Goal: Task Accomplishment & Management: Manage account settings

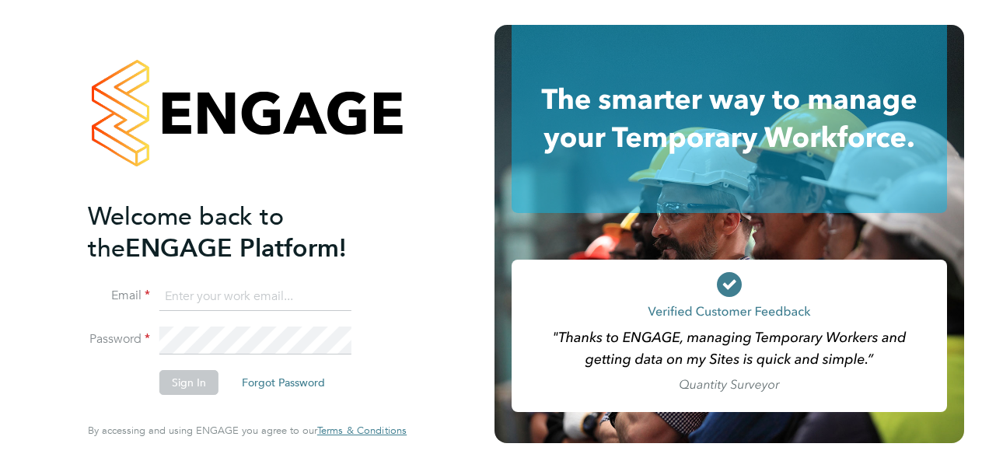
click at [248, 302] on input at bounding box center [255, 297] width 192 height 28
type input "[PERSON_NAME][EMAIL_ADDRESS][PERSON_NAME][PERSON_NAME][DOMAIN_NAME]"
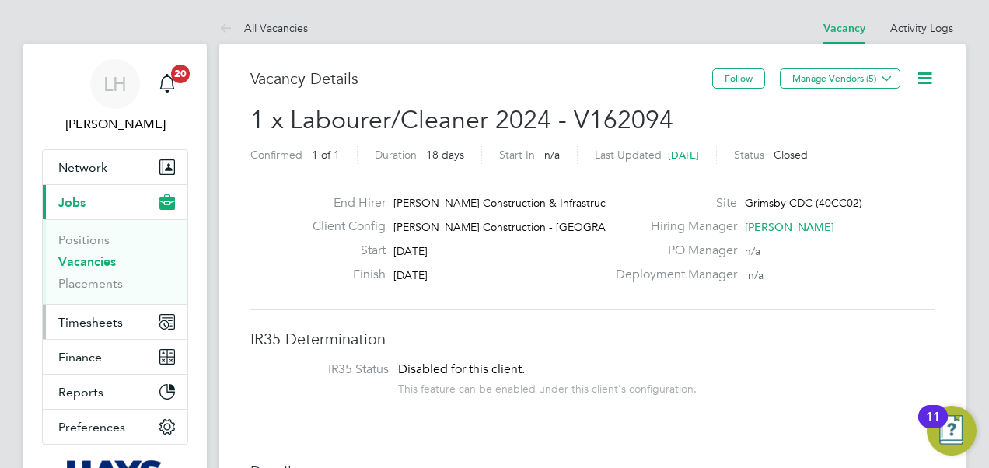
click at [124, 316] on button "Timesheets" at bounding box center [115, 322] width 145 height 34
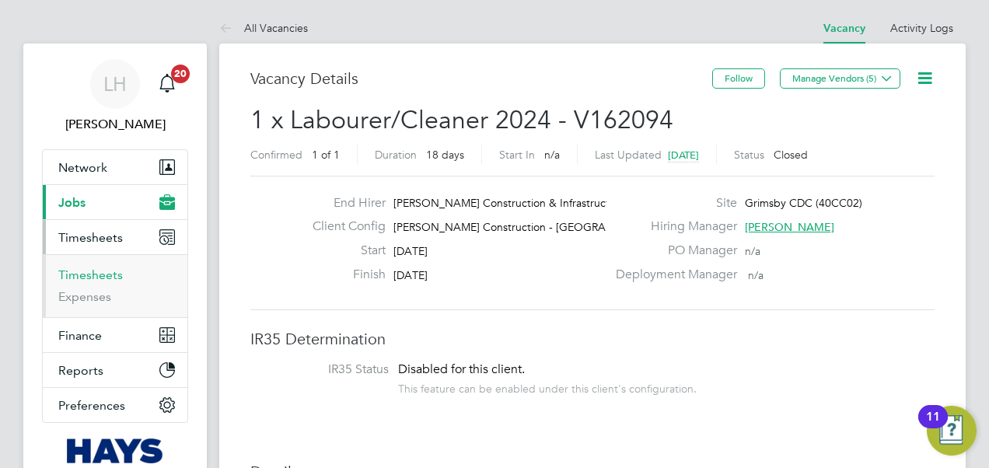
click at [104, 279] on link "Timesheets" at bounding box center [90, 274] width 65 height 15
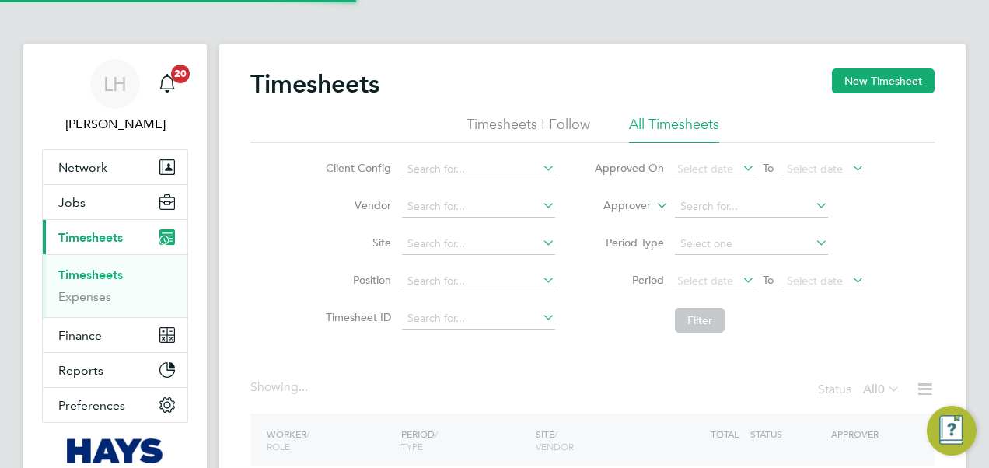
click at [645, 201] on label "Approver" at bounding box center [616, 206] width 70 height 16
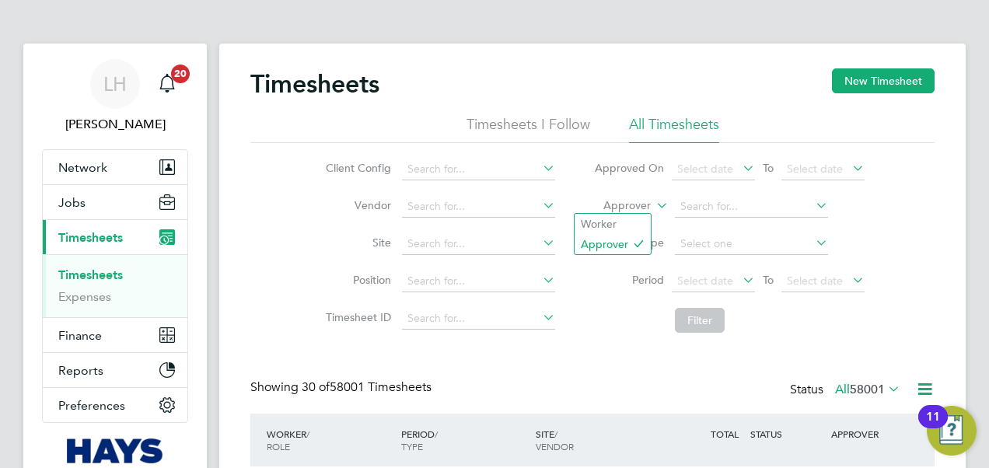
scroll to position [39, 134]
click at [644, 208] on label "Approver" at bounding box center [616, 206] width 70 height 16
click at [628, 222] on li "Worker" at bounding box center [612, 224] width 76 height 20
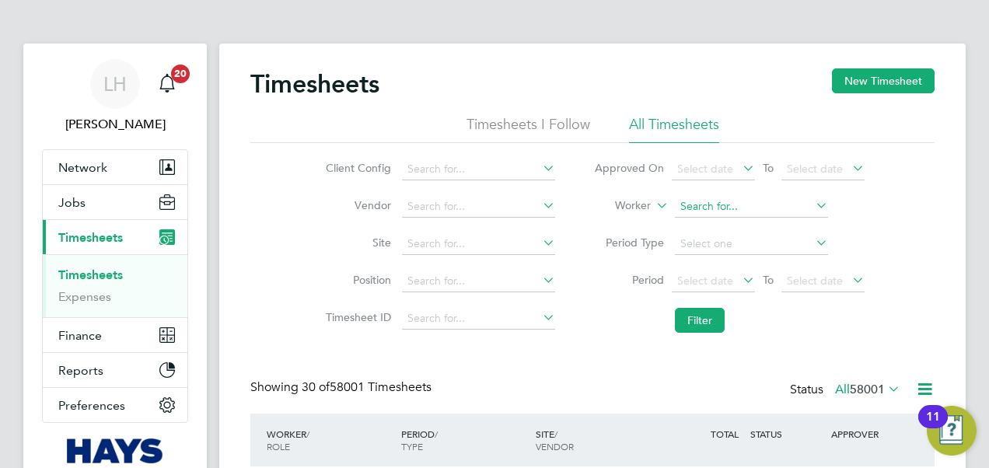
click at [712, 214] on input at bounding box center [751, 207] width 153 height 22
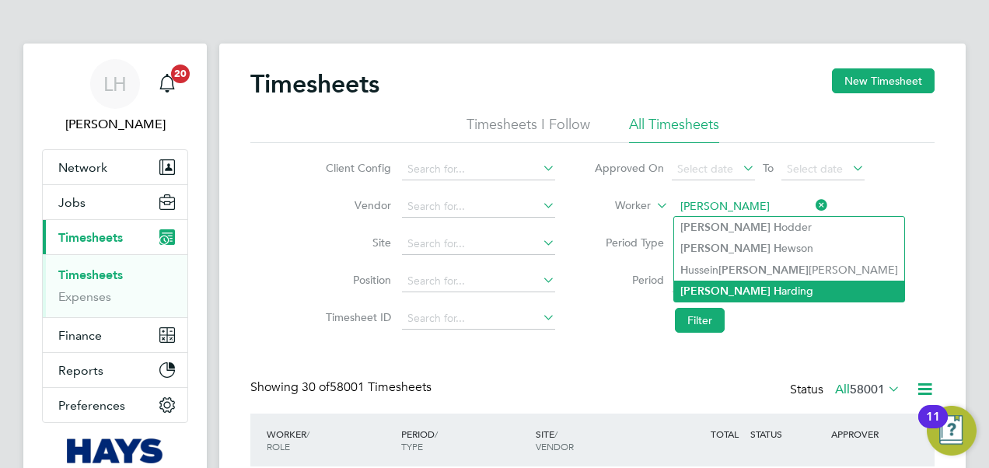
click at [741, 285] on li "Adam H arding" at bounding box center [789, 291] width 230 height 21
type input "[PERSON_NAME]"
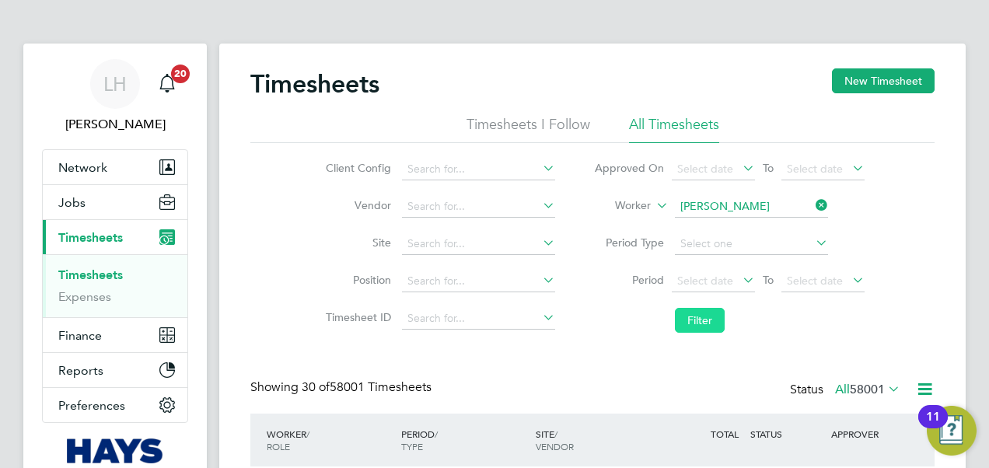
click at [701, 319] on button "Filter" at bounding box center [700, 320] width 50 height 25
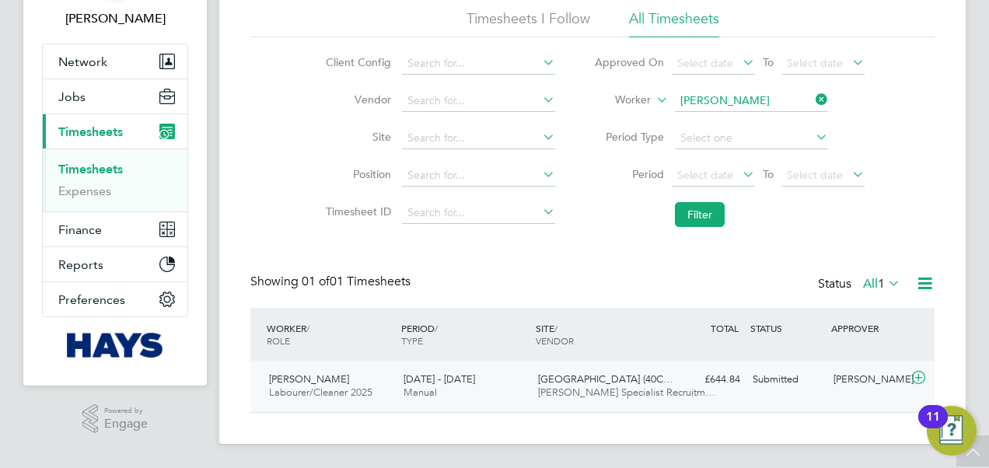
click at [656, 396] on span "Hays Specialist Recruitm…" at bounding box center [626, 392] width 177 height 13
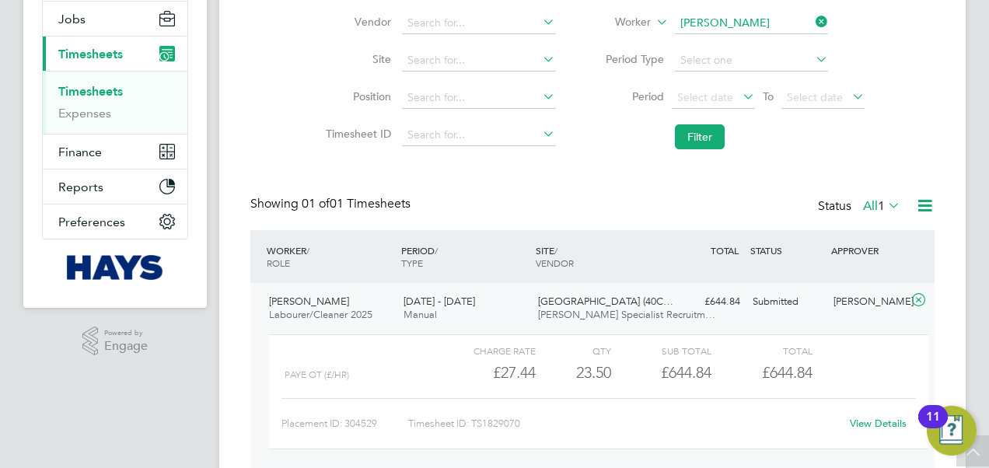
click at [864, 419] on link "View Details" at bounding box center [878, 423] width 57 height 13
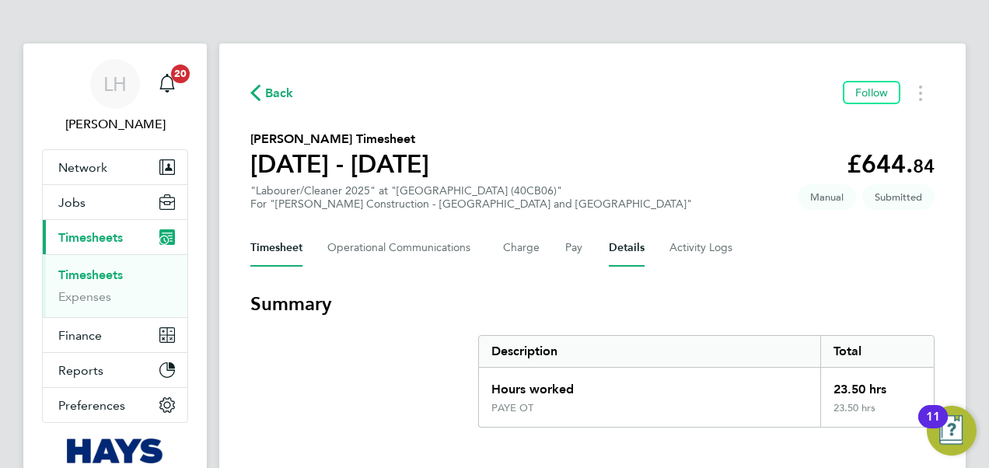
click at [619, 251] on button "Details" at bounding box center [627, 247] width 36 height 37
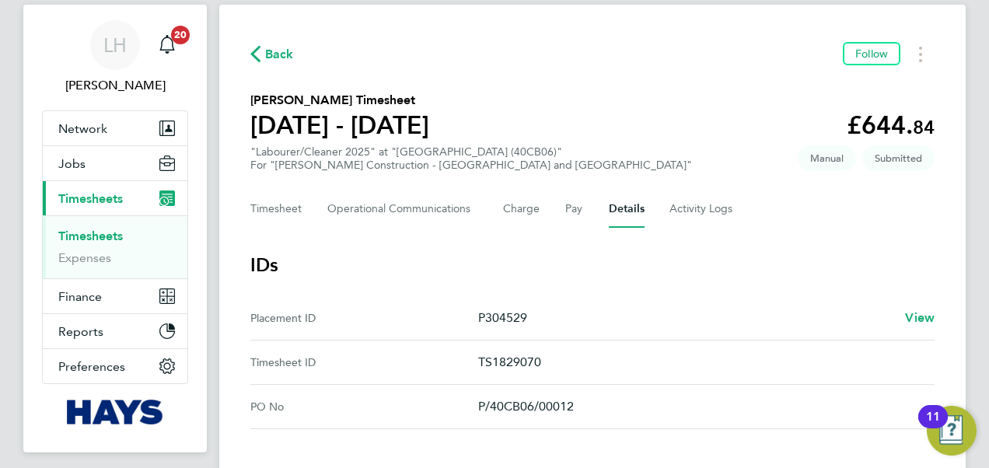
scroll to position [3, 0]
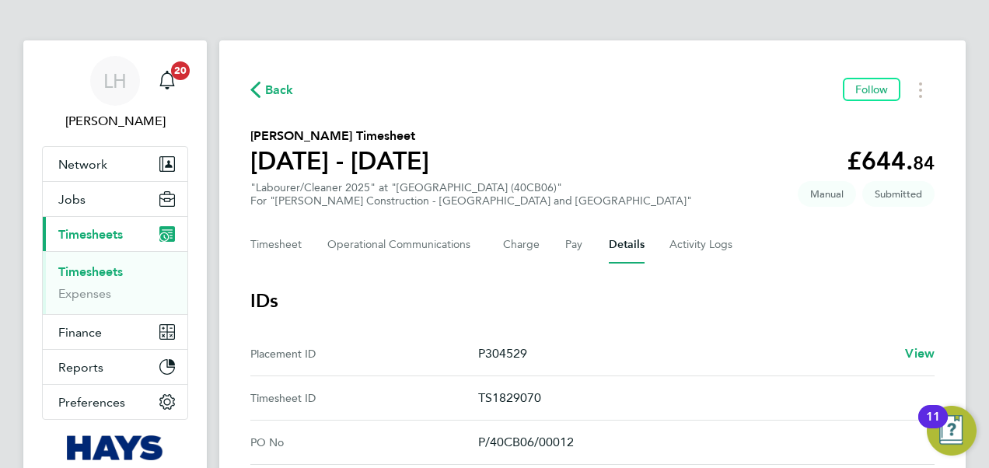
click at [583, 244] on div "Timesheet Operational Communications Charge Pay Details Activity Logs" at bounding box center [592, 244] width 684 height 37
click at [576, 243] on button "Pay" at bounding box center [574, 244] width 19 height 37
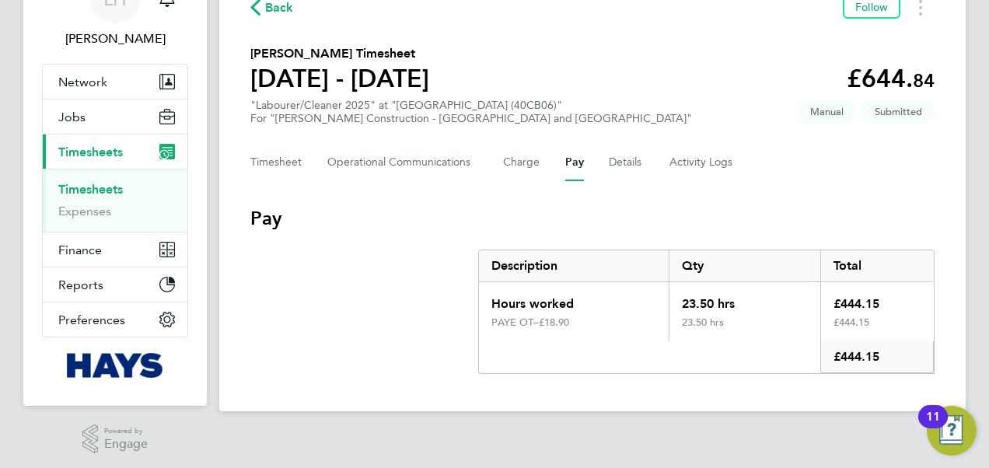
scroll to position [88, 0]
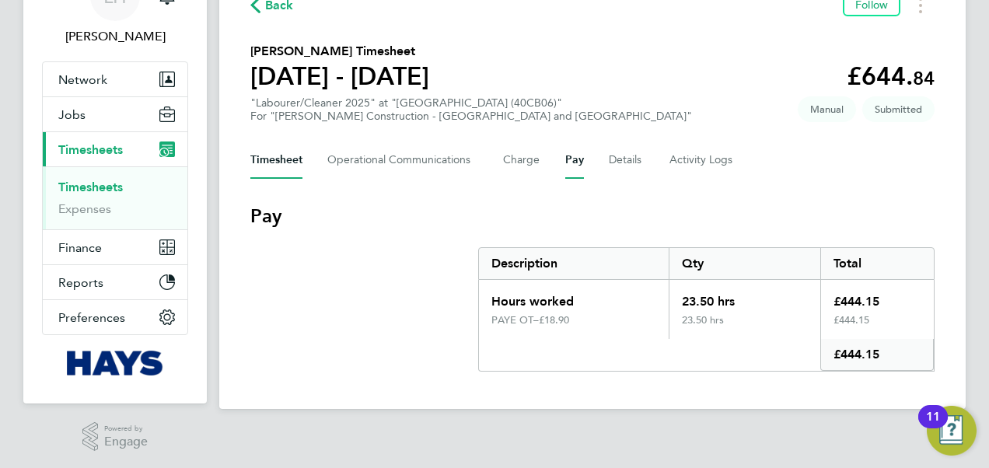
click at [286, 158] on button "Timesheet" at bounding box center [276, 159] width 52 height 37
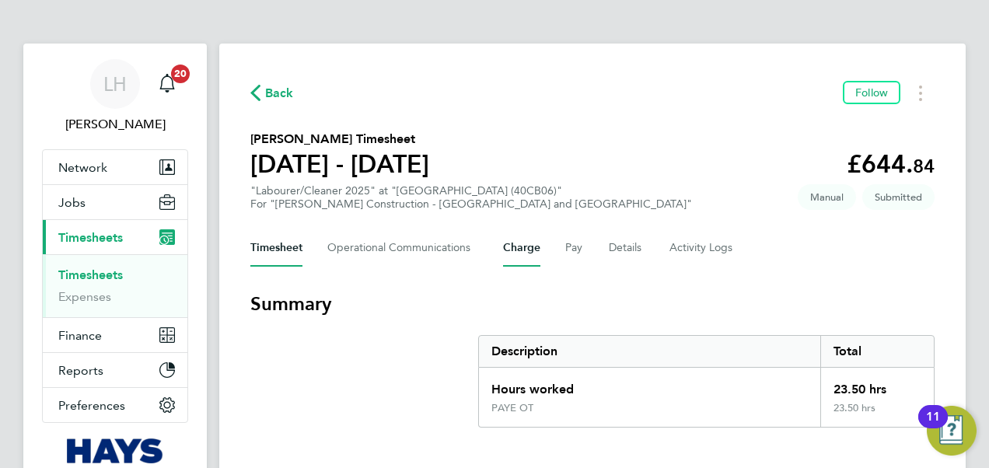
click at [529, 249] on button "Charge" at bounding box center [521, 247] width 37 height 37
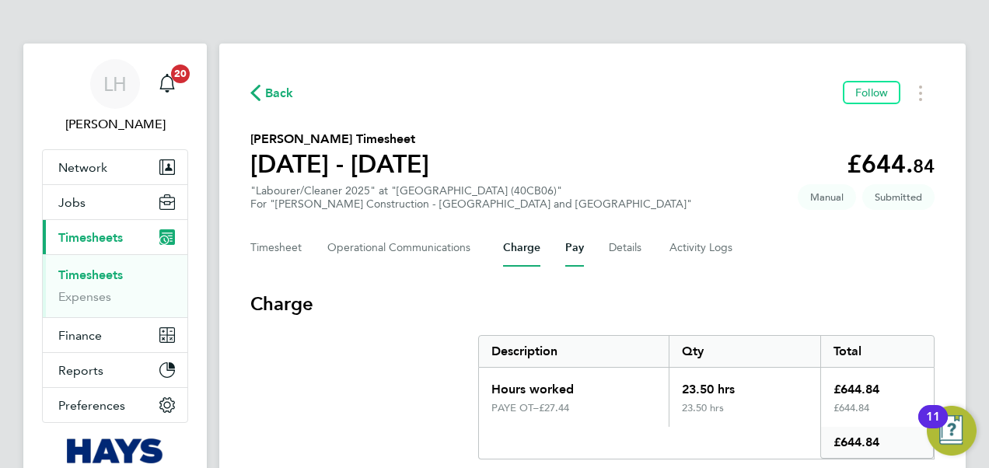
click at [572, 253] on button "Pay" at bounding box center [574, 247] width 19 height 37
click at [522, 254] on button "Charge" at bounding box center [521, 247] width 37 height 37
click at [571, 257] on button "Pay" at bounding box center [574, 247] width 19 height 37
click at [627, 253] on button "Details" at bounding box center [627, 247] width 36 height 37
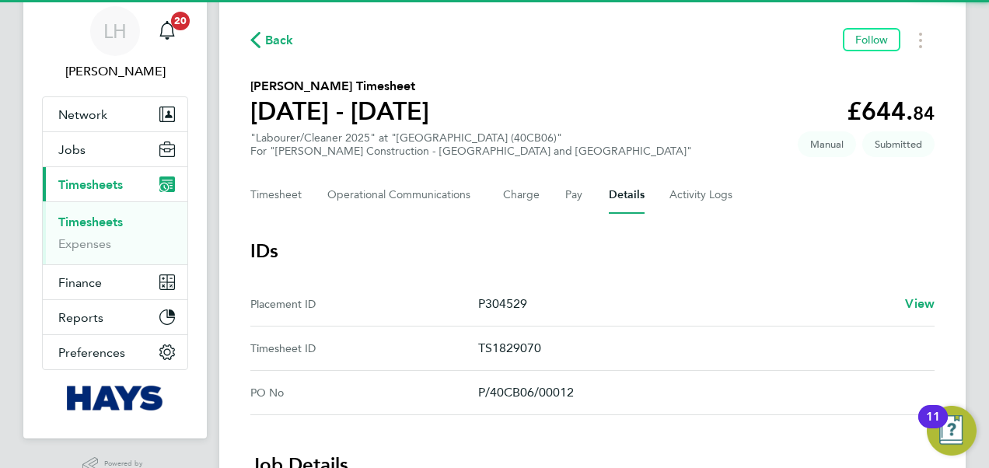
scroll to position [78, 0]
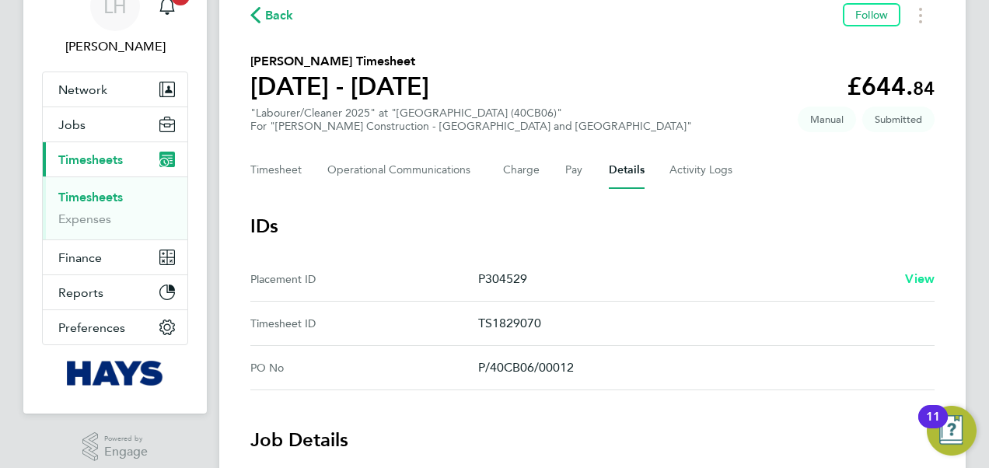
click at [922, 274] on span "View" at bounding box center [920, 278] width 30 height 15
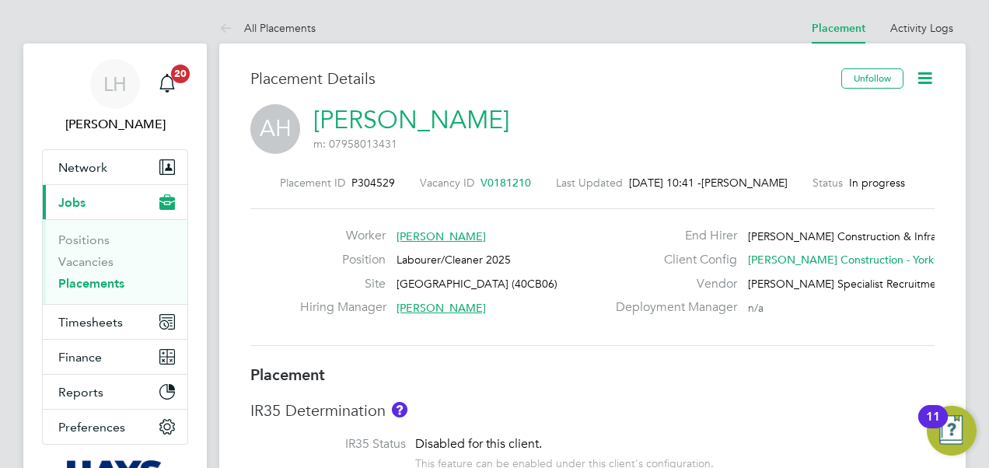
click at [923, 79] on icon at bounding box center [924, 77] width 19 height 19
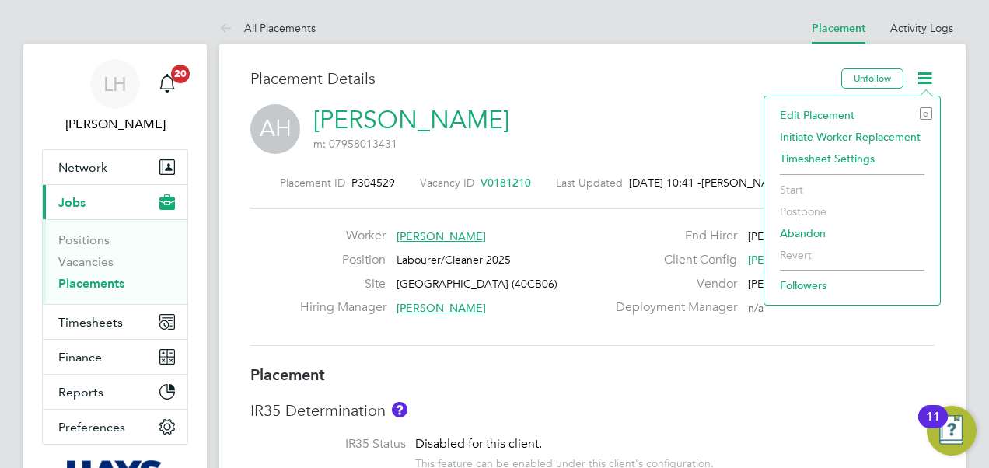
click at [807, 120] on li "Edit Placement e" at bounding box center [852, 115] width 160 height 22
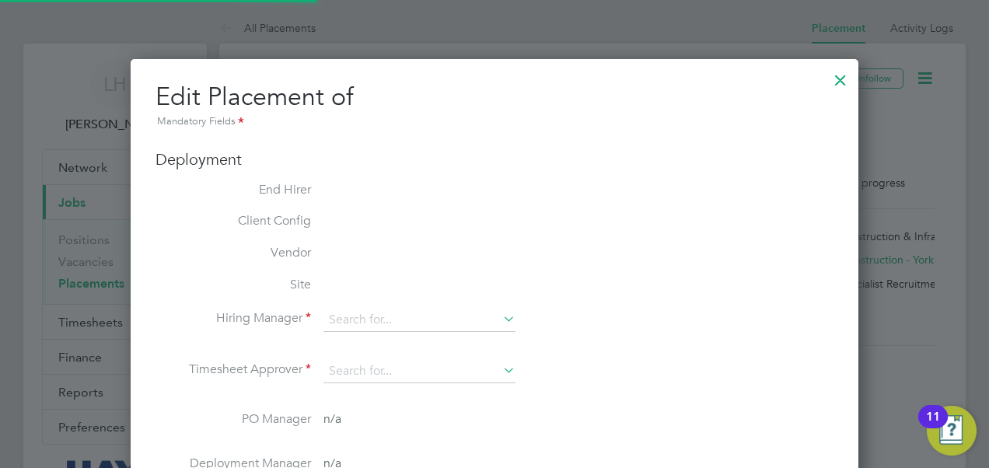
scroll to position [32, 678]
type input "James Layton"
type input "Steven Fry"
type input "[DATE]"
type input "22 Oct 2025"
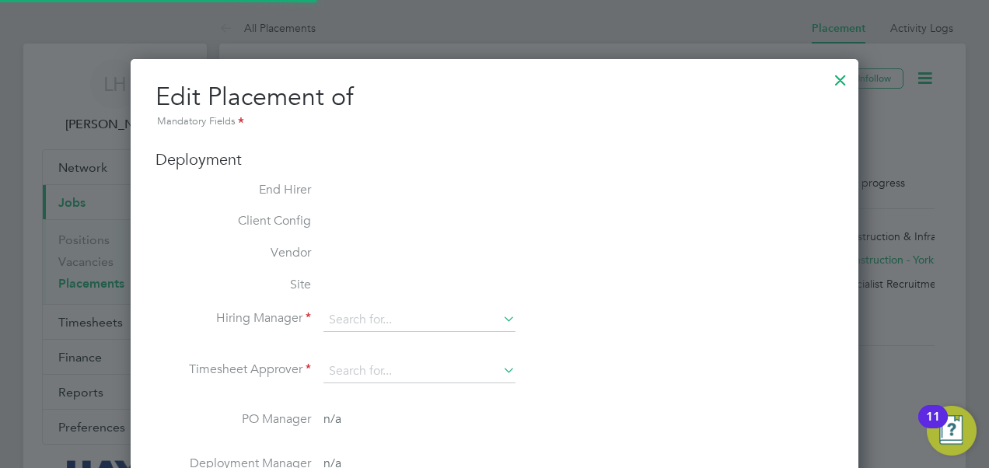
type input "08:00"
type input "18:00"
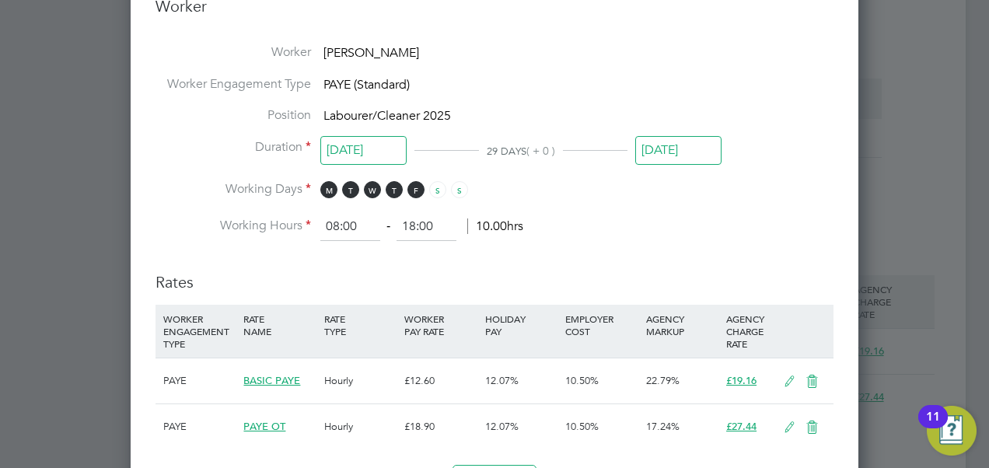
scroll to position [855, 0]
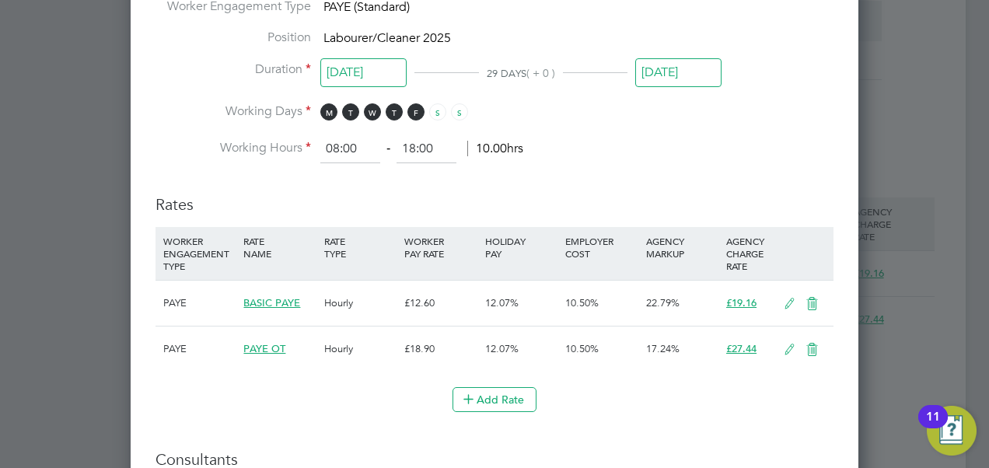
click at [785, 298] on icon at bounding box center [789, 304] width 19 height 12
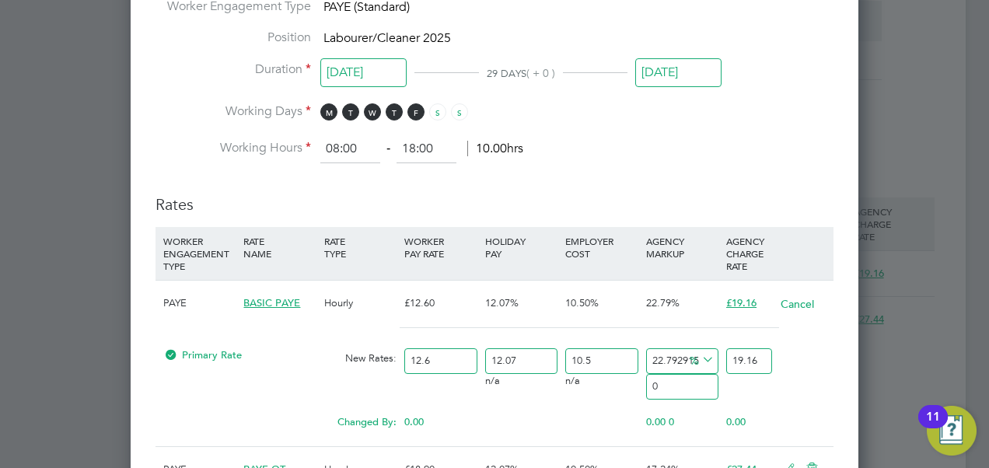
scroll to position [1853, 728]
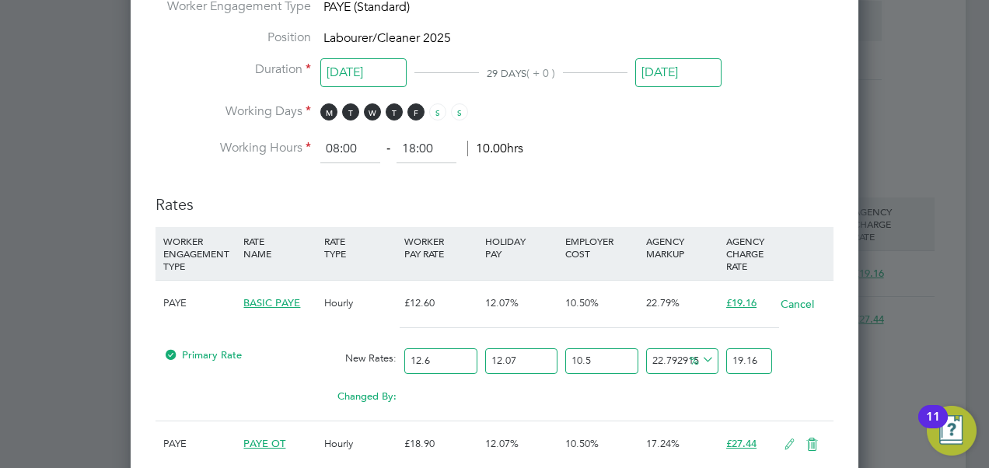
click at [179, 295] on div "PAYE" at bounding box center [199, 303] width 80 height 45
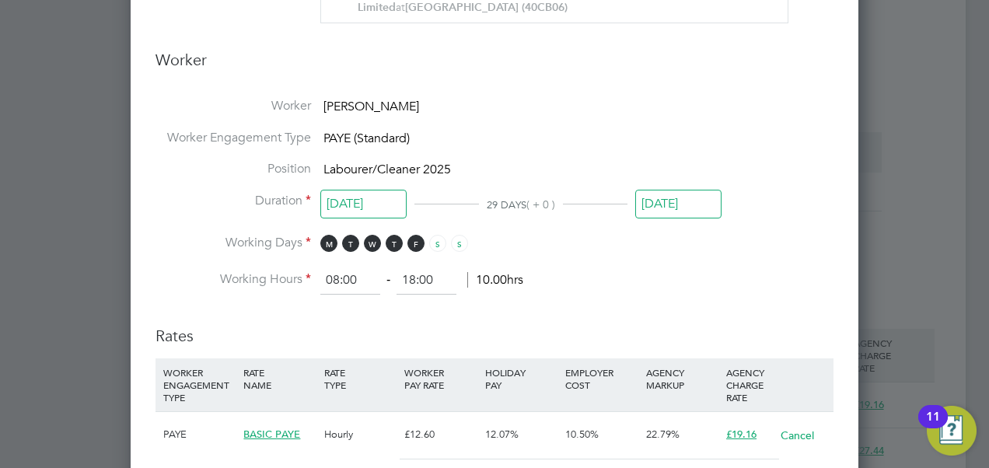
scroll to position [700, 0]
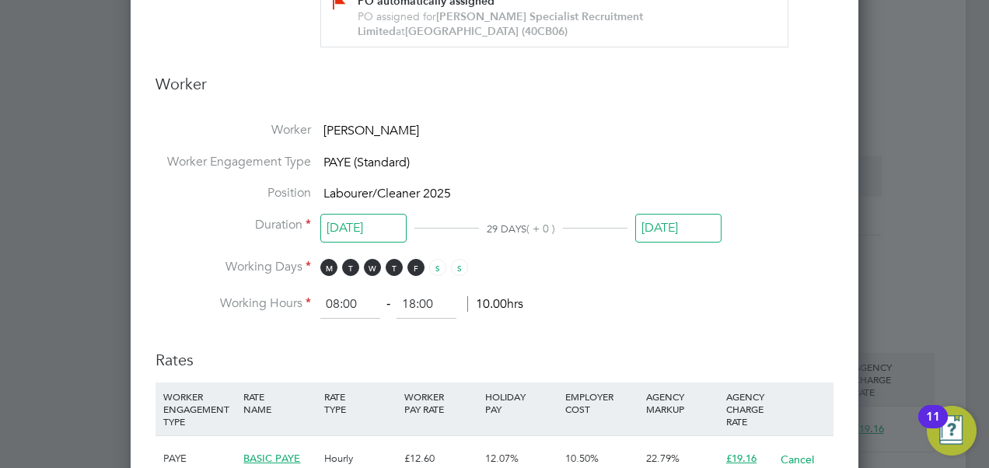
click at [400, 159] on span "PAYE (Standard)" at bounding box center [366, 163] width 86 height 16
drag, startPoint x: 409, startPoint y: 160, endPoint x: 320, endPoint y: 171, distance: 89.3
click at [320, 171] on li "Worker Engagement Type PAYE (Standard)" at bounding box center [494, 170] width 678 height 32
drag, startPoint x: 320, startPoint y: 171, endPoint x: 396, endPoint y: 172, distance: 76.2
click at [396, 172] on li "Worker Engagement Type PAYE (Standard)" at bounding box center [494, 170] width 678 height 32
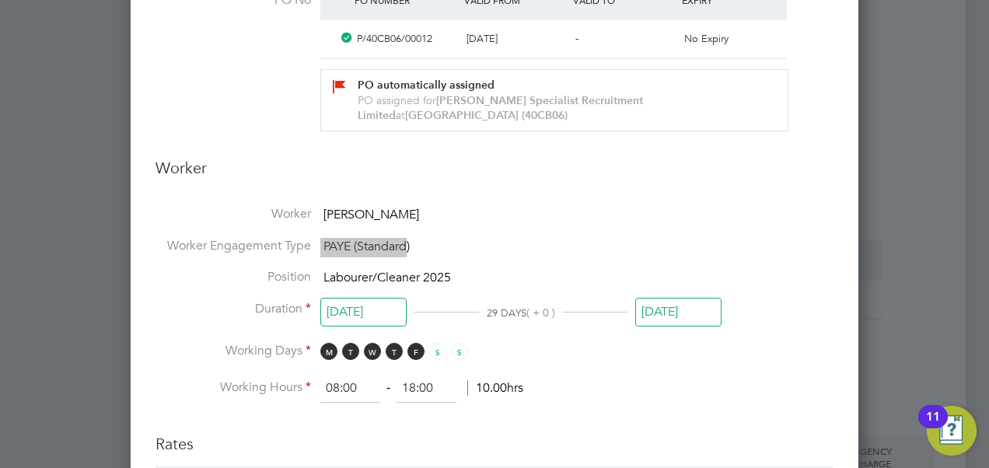
scroll to position [622, 0]
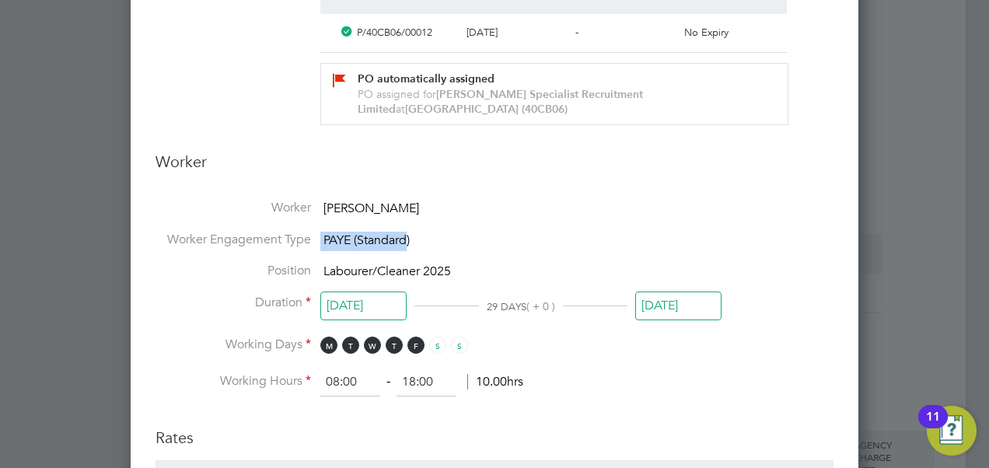
drag, startPoint x: 367, startPoint y: 229, endPoint x: 416, endPoint y: 239, distance: 50.0
click at [367, 232] on span "PAYE (Standard)" at bounding box center [366, 240] width 86 height 16
drag, startPoint x: 431, startPoint y: 235, endPoint x: 318, endPoint y: 243, distance: 113.0
click at [318, 243] on li "Worker Engagement Type PAYE (Standard)" at bounding box center [494, 248] width 678 height 32
drag, startPoint x: 318, startPoint y: 243, endPoint x: 473, endPoint y: 229, distance: 155.4
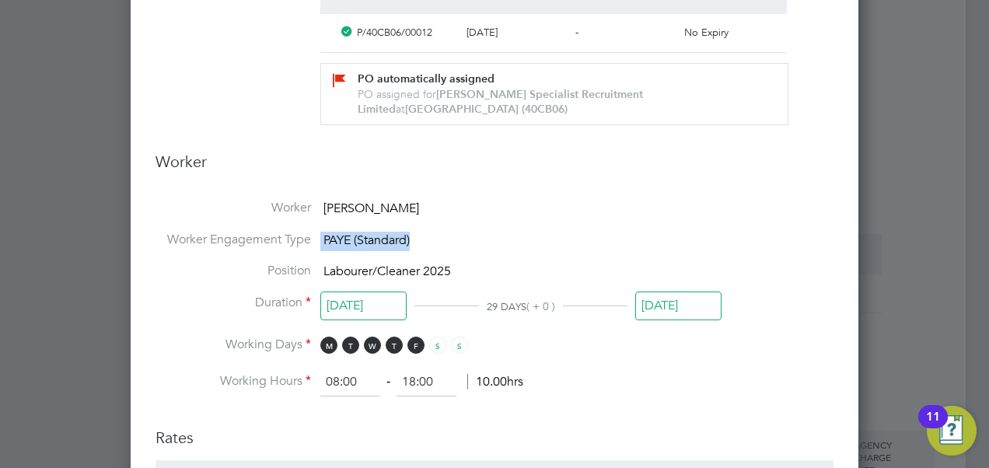
click at [473, 232] on li "Worker Engagement Type PAYE (Standard)" at bounding box center [494, 248] width 678 height 32
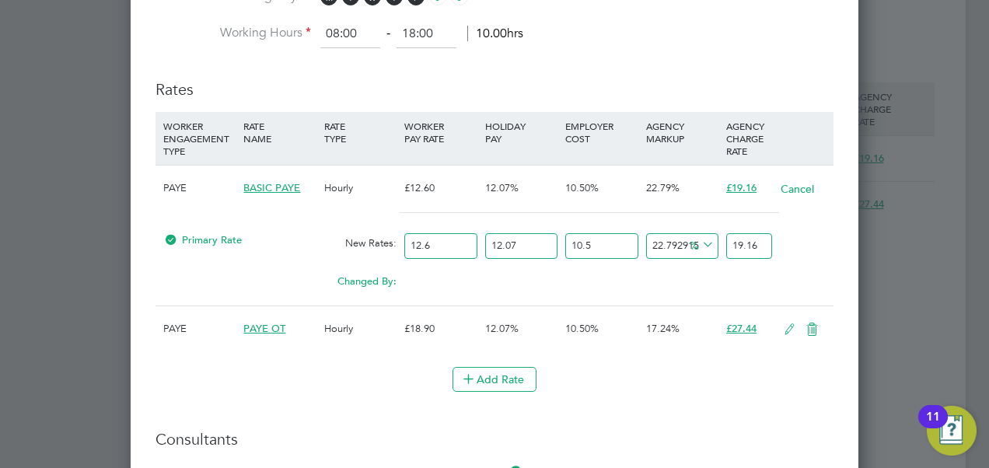
scroll to position [933, 0]
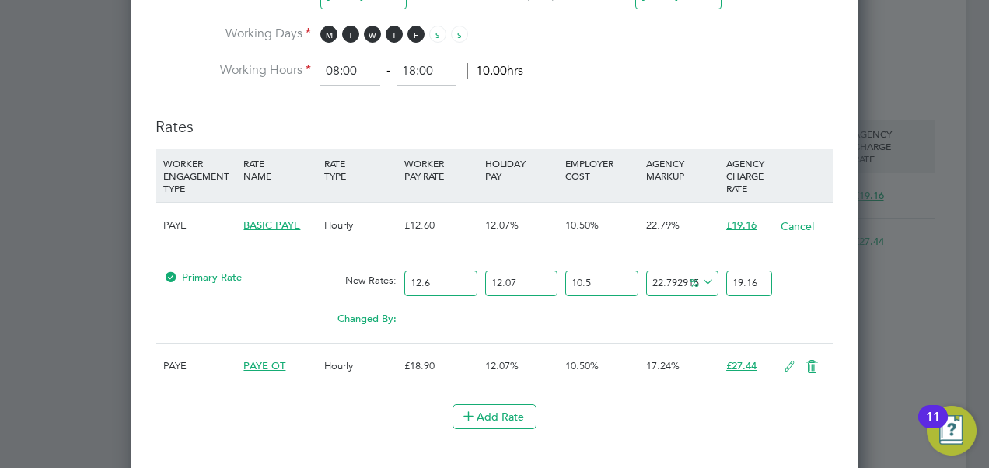
click at [448, 276] on input "12.6" at bounding box center [440, 284] width 72 height 26
type input "12"
type input "18.247619047619047"
type input "1"
type input "1.5206349206349206"
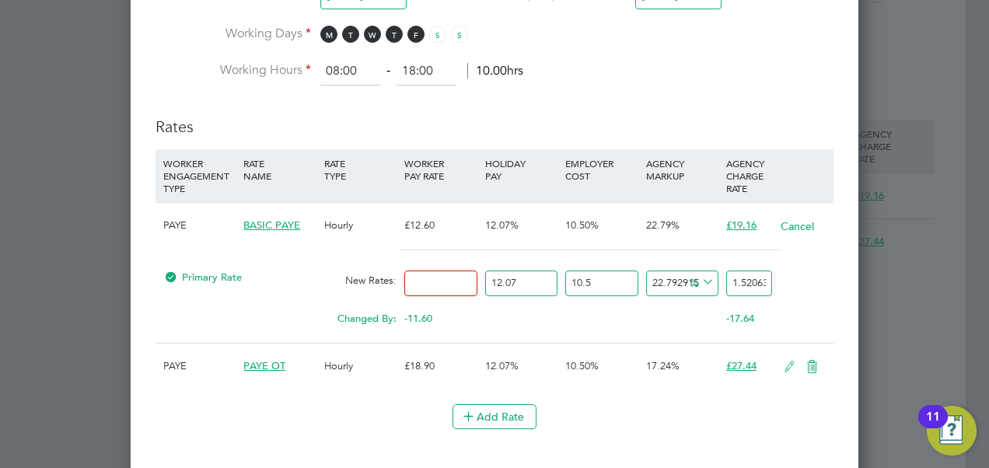
type input "0"
type input "01"
type input "1.5206349206349206"
type input "016"
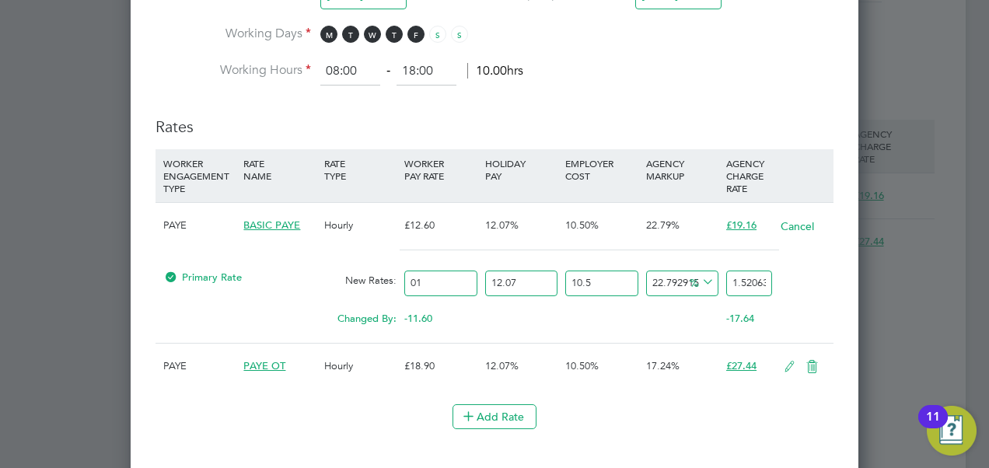
type input "24.33015873015873"
type input "016.5"
type input "25.090476190476192"
type input "016.56"
type input "25.181714285714285"
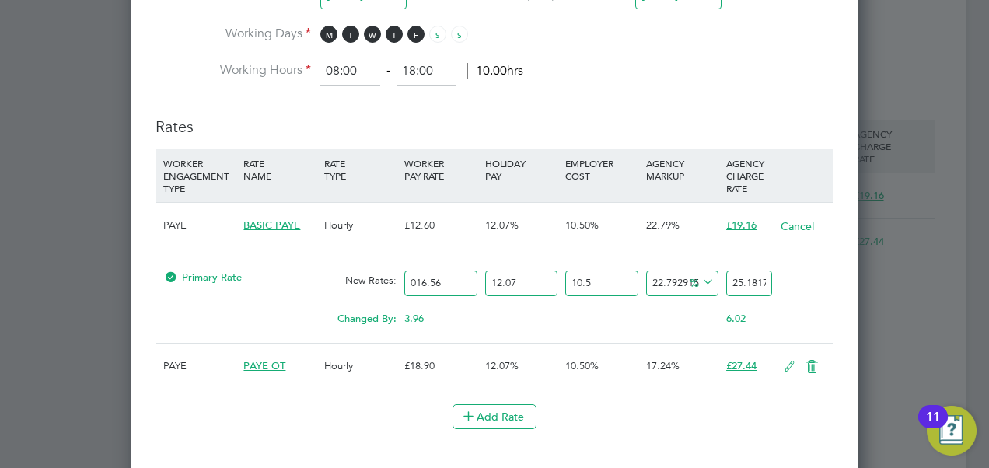
click at [417, 277] on input "016.56" at bounding box center [440, 284] width 72 height 26
click at [456, 307] on div "3.96" at bounding box center [440, 319] width 80 height 30
click at [474, 316] on div "3.96" at bounding box center [440, 319] width 80 height 30
click at [446, 277] on input "16.56" at bounding box center [440, 284] width 72 height 26
type input "16.5"
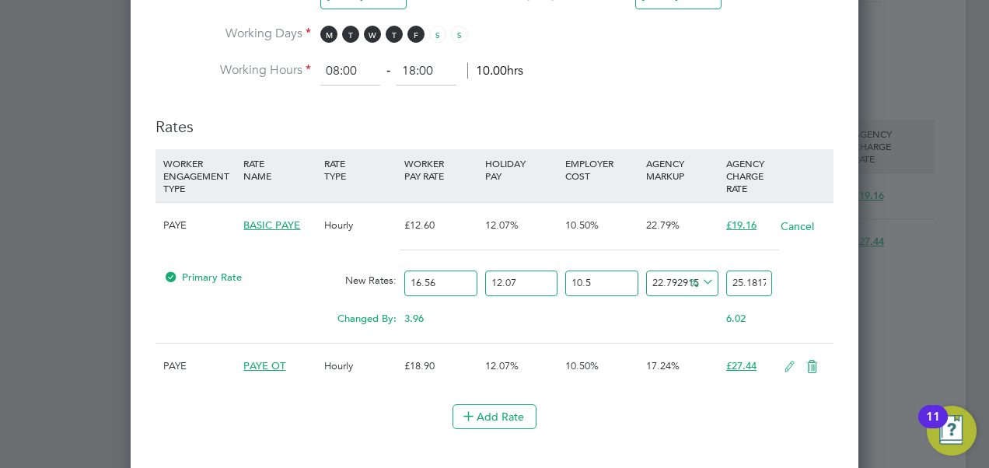
type input "25.090476190476192"
type input "16"
type input "24.33015873015873"
type input "16.6"
type input "25.242539682539682"
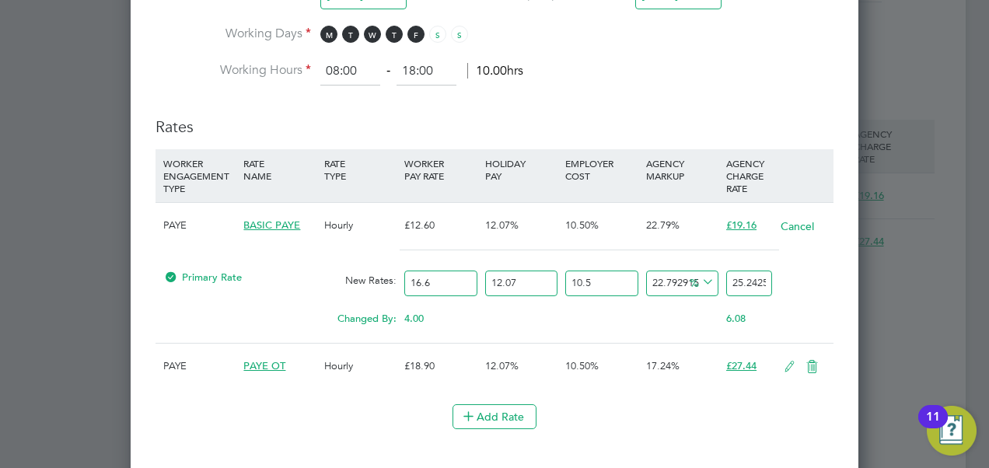
type input "16.63"
type input "25.28815873015873"
type input "16.63"
click at [473, 308] on div "4.03" at bounding box center [440, 319] width 80 height 30
click at [745, 278] on input "25.28815873015873" at bounding box center [749, 284] width 46 height 26
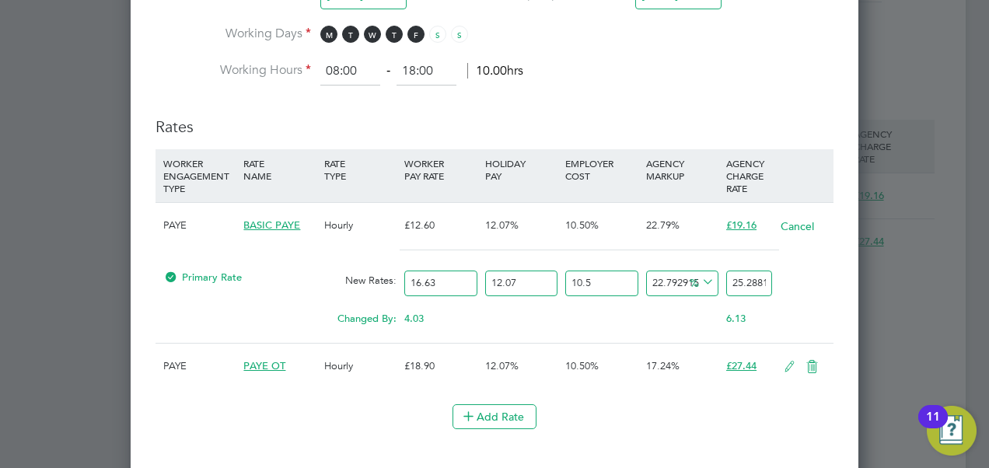
click at [741, 277] on input "25.28815873015873" at bounding box center [749, 284] width 46 height 26
drag, startPoint x: 730, startPoint y: 279, endPoint x: 832, endPoint y: 286, distance: 102.1
click at [832, 286] on div "Primary Rate New Rates: 16.63 12.07 n/a 10.5 n/a 22.79291511284121 4.6940074251…" at bounding box center [494, 283] width 678 height 41
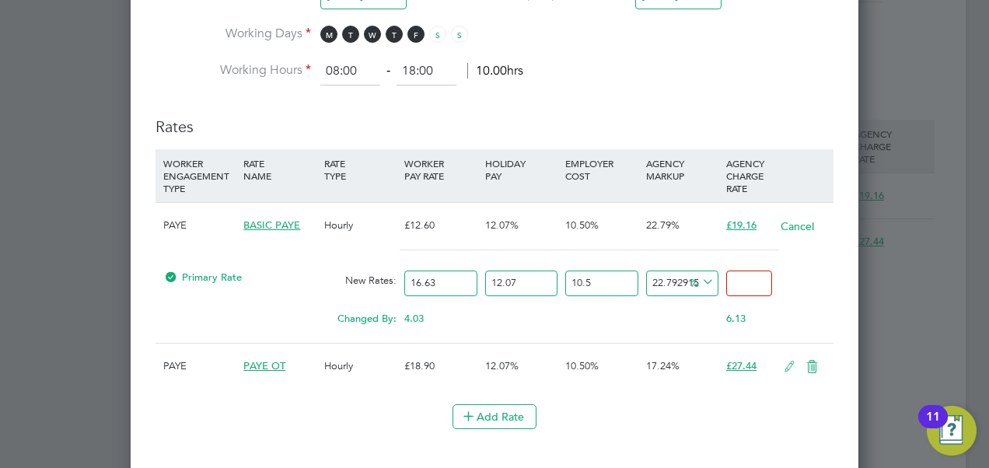
type input "1"
type input "-95.14425243754904"
type input "19"
type input "-7.740796313431766"
type input "19.1"
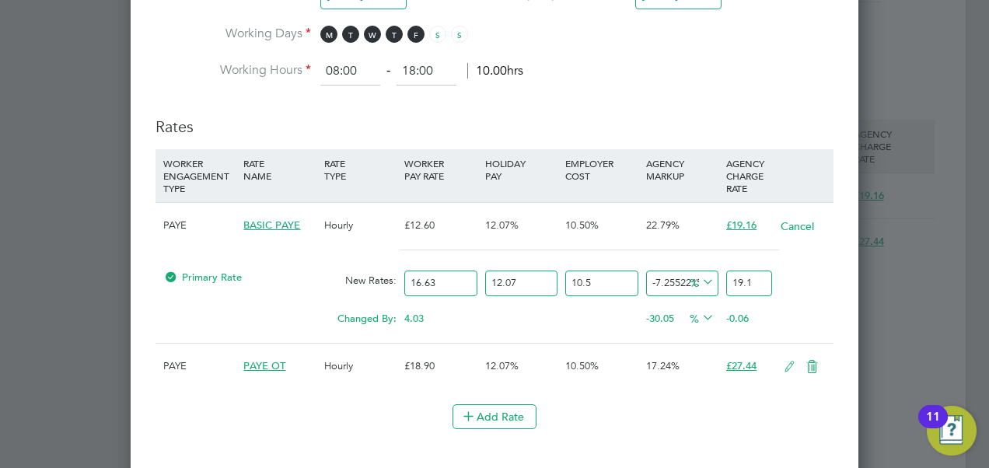
type input "-6.963876703439613"
type input "19.16"
click at [829, 291] on div "Primary Rate New Rates: 16.63 12.07 n/a 10.5 n/a -6.963876703439613 -1.43415130…" at bounding box center [494, 283] width 678 height 41
click at [798, 224] on button "Cancel" at bounding box center [797, 226] width 35 height 16
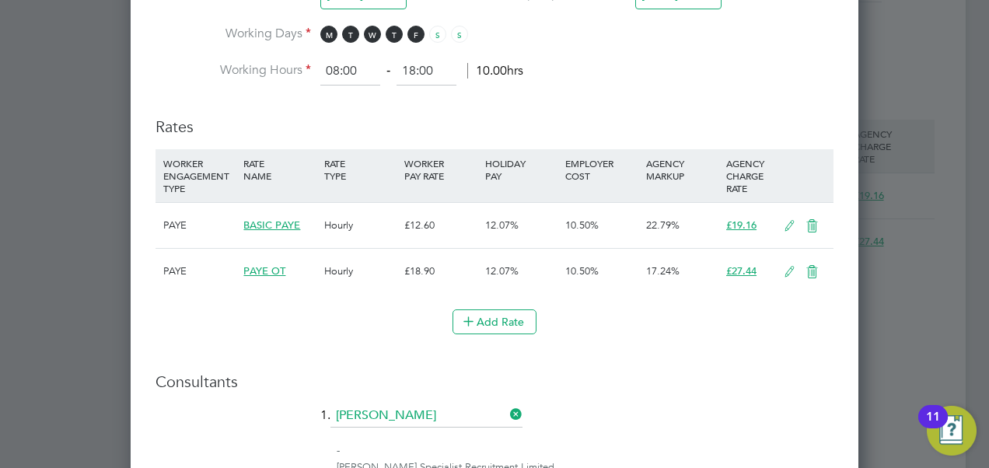
scroll to position [1760, 728]
click at [811, 222] on icon at bounding box center [811, 226] width 19 height 12
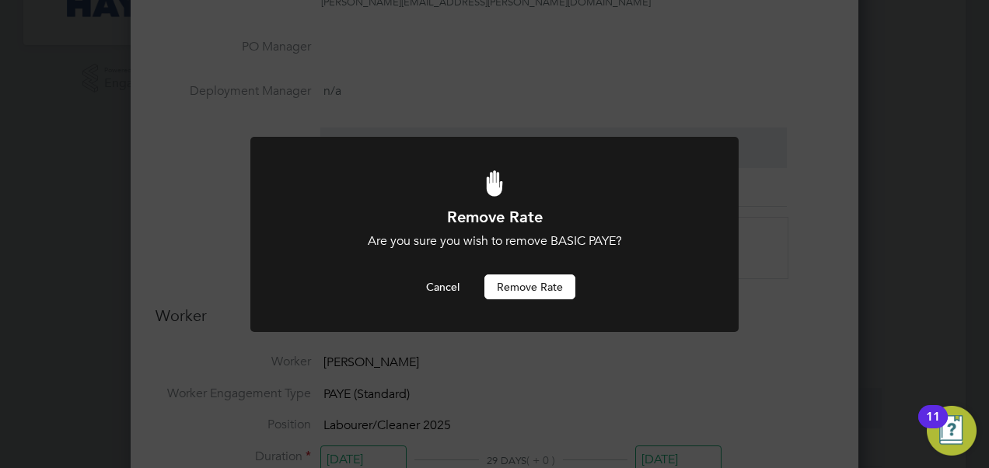
scroll to position [0, 0]
click at [531, 284] on button "Remove rate" at bounding box center [529, 286] width 91 height 25
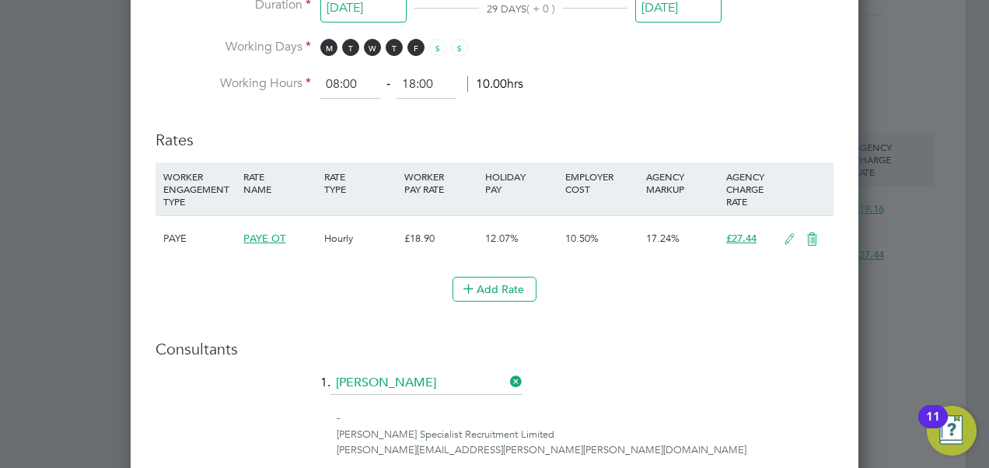
scroll to position [934, 0]
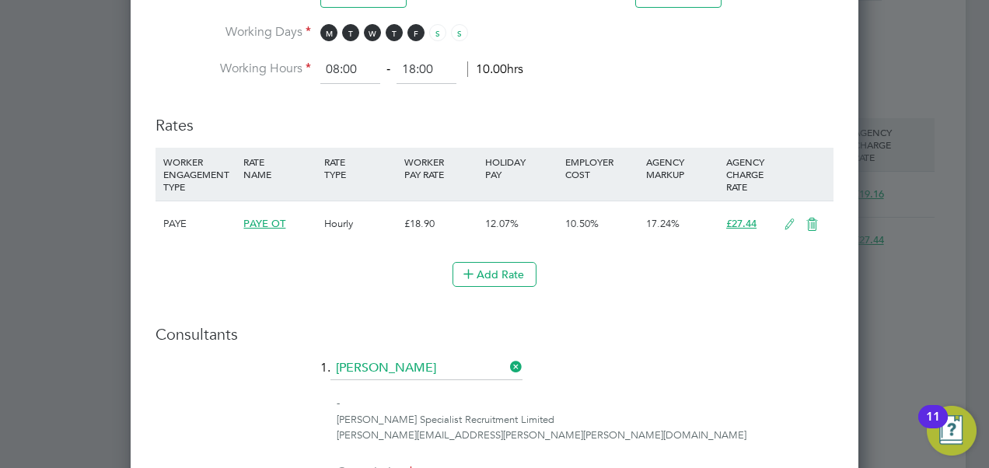
click at [811, 221] on icon at bounding box center [811, 224] width 19 height 12
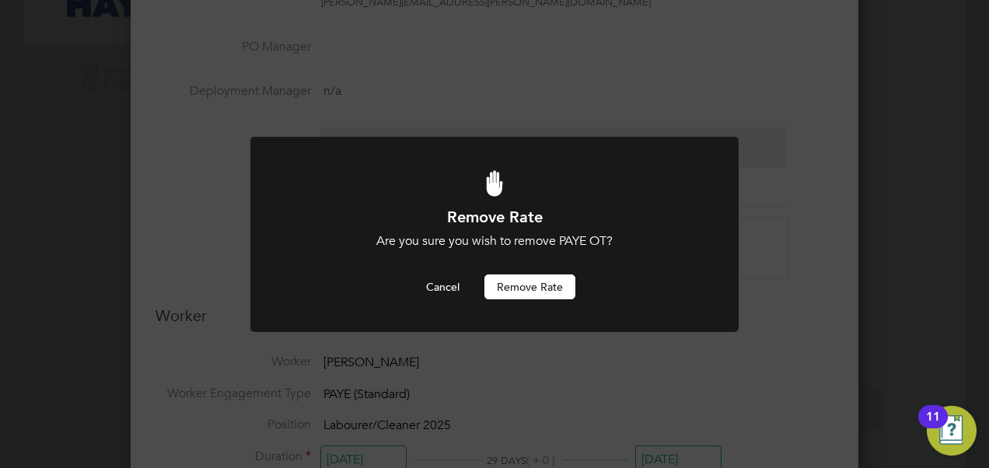
click at [544, 283] on button "Remove rate" at bounding box center [529, 286] width 91 height 25
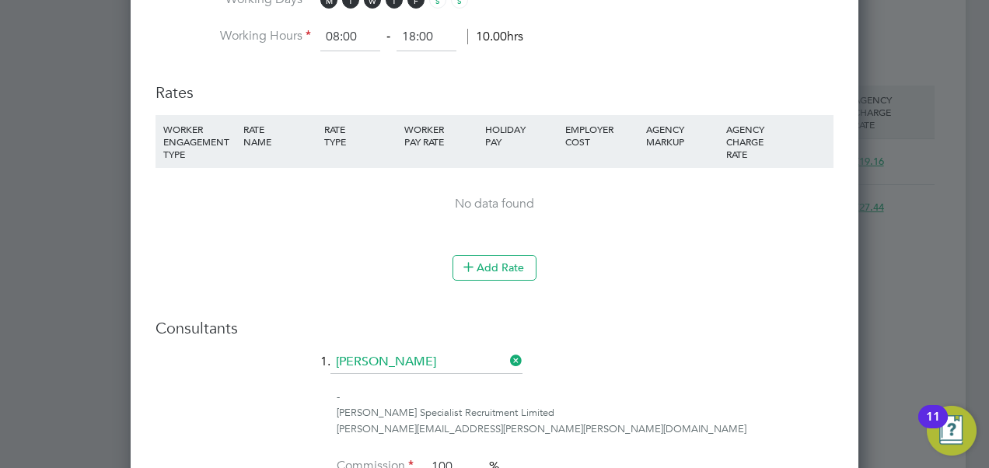
scroll to position [1012, 0]
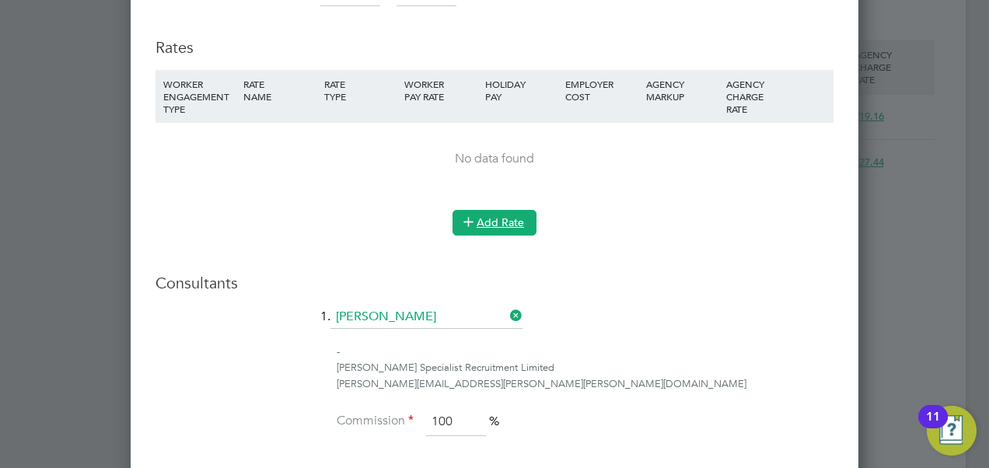
click at [493, 216] on button "Add Rate" at bounding box center [494, 222] width 84 height 25
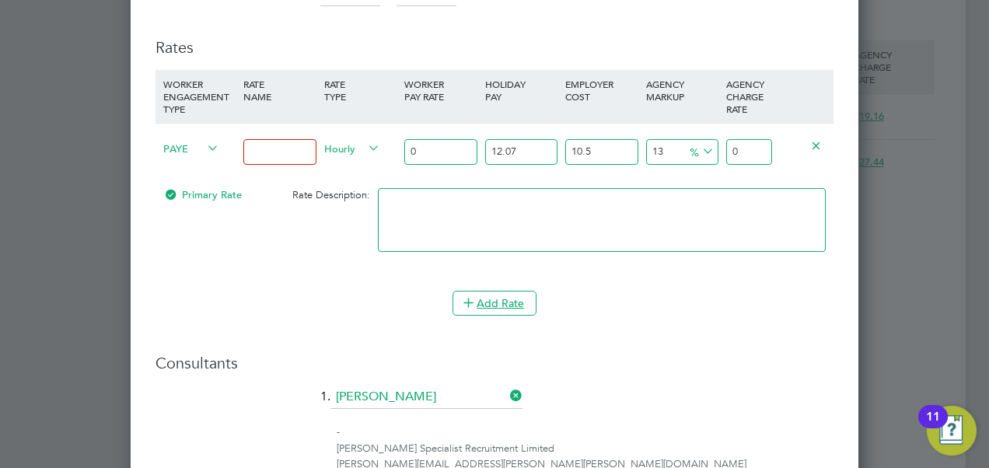
click at [204, 146] on icon at bounding box center [204, 149] width 0 height 22
click at [197, 163] on li "Contract" at bounding box center [189, 161] width 62 height 19
type input "0"
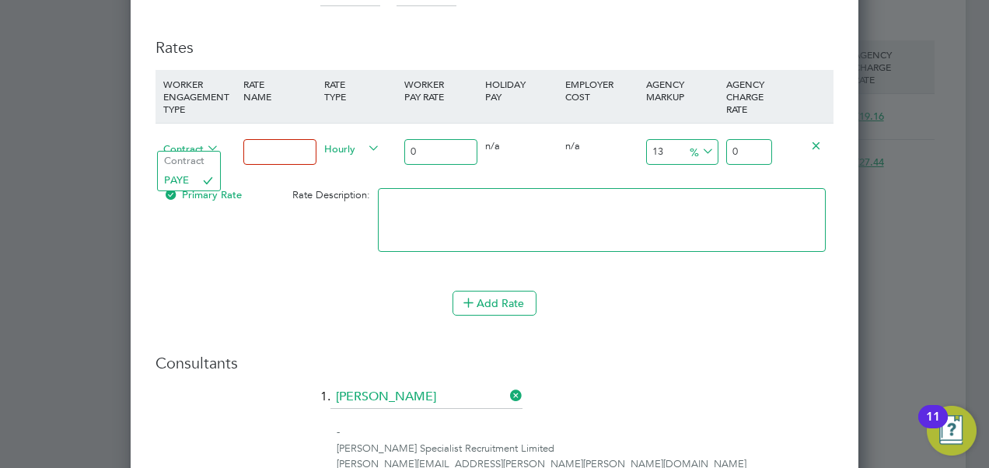
click at [271, 152] on input at bounding box center [279, 152] width 72 height 26
click at [271, 145] on input at bounding box center [279, 152] width 72 height 26
type input "BASIC"
click at [424, 155] on input "0" at bounding box center [440, 152] width 72 height 26
type input "01"
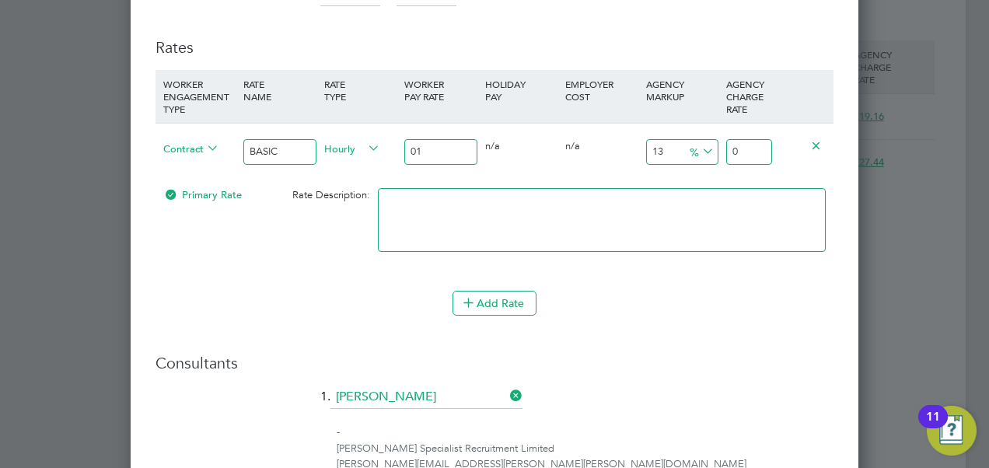
type input "1.13"
type input "016"
type input "18.08"
type input "016.6"
type input "18.758"
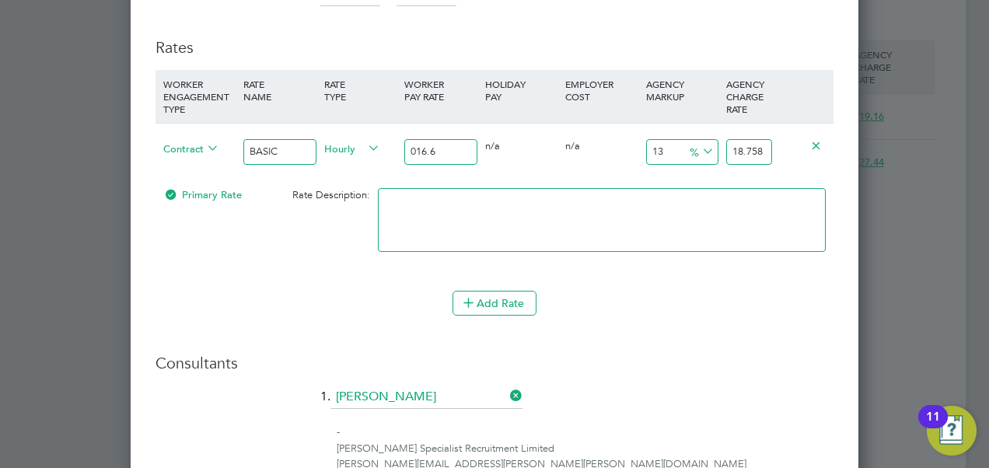
type input "016.63"
type input "18.7919"
click at [417, 145] on input "016.63" at bounding box center [440, 152] width 72 height 26
type input "16.63"
click at [488, 169] on div "Contract BASIC Hourly 16.63 0 n/a 0 n/a 13 2.1619 % 18.7919" at bounding box center [494, 152] width 678 height 58
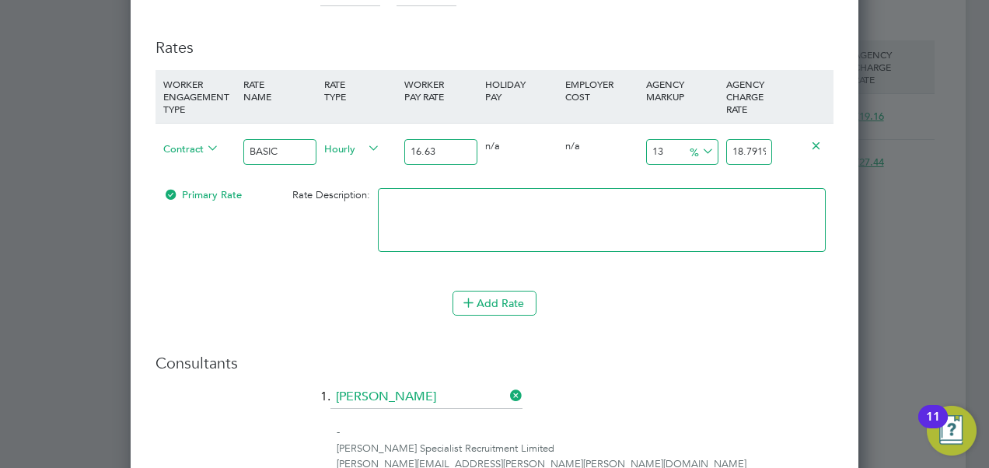
click at [743, 148] on input "18.7919" at bounding box center [749, 152] width 46 height 26
drag, startPoint x: 734, startPoint y: 142, endPoint x: 823, endPoint y: 146, distance: 89.5
click at [823, 146] on div "Contract BASIC Hourly 16.63 0 n/a 0 n/a 13 2.1619 % 18.7919" at bounding box center [494, 152] width 678 height 58
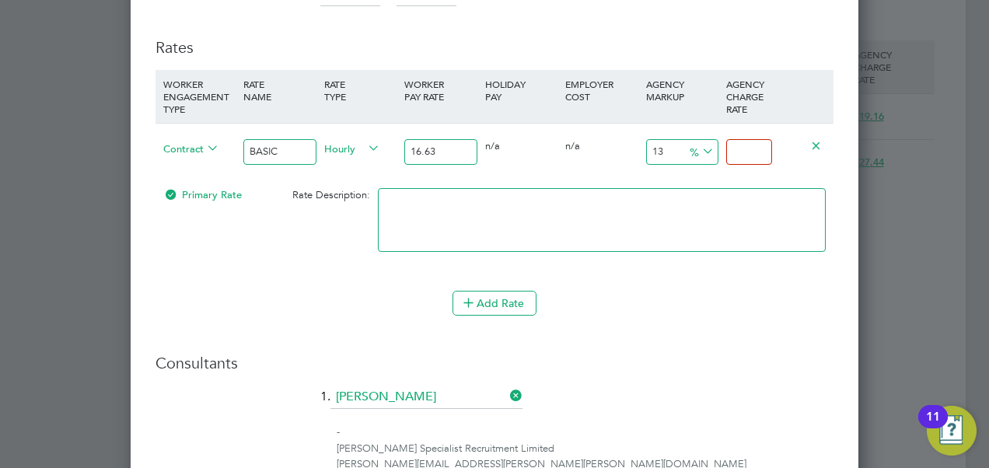
type input "-93.98677089597113"
type input "1"
type input "14.251352976548407"
type input "19"
type input "14.852675886951292"
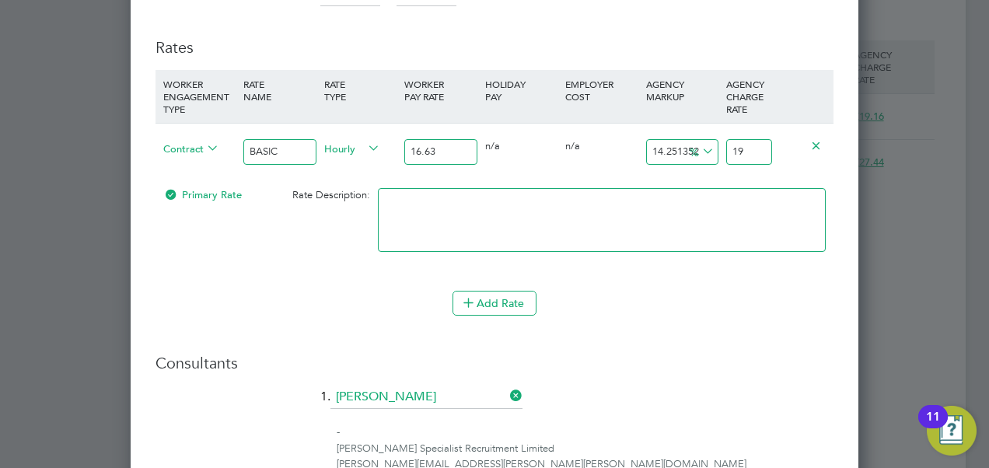
type input "19.1"
type input "15.213469633193025"
type input "19.16"
click at [801, 165] on div "Contract BASIC Hourly 16.63 0 n/a 0 n/a 15.213469633193025 2.53 % 19.16" at bounding box center [494, 152] width 678 height 58
click at [518, 295] on button "Add Rate" at bounding box center [494, 303] width 84 height 25
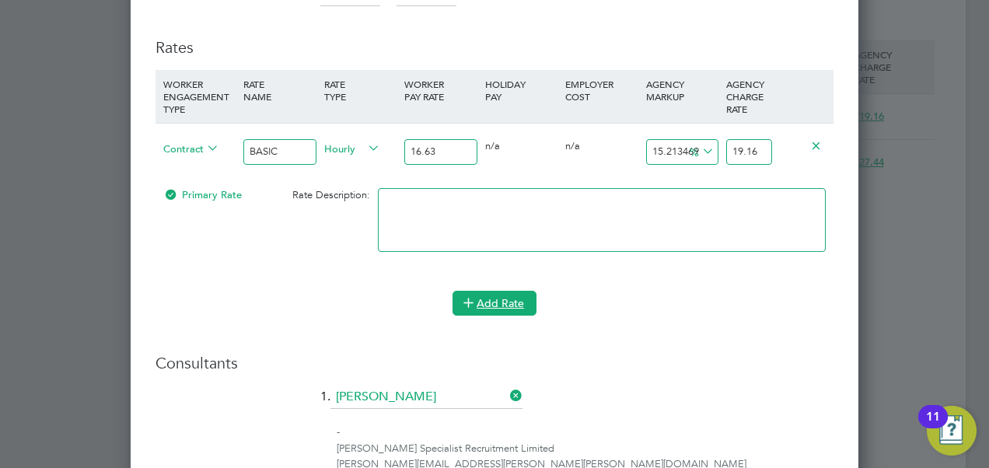
scroll to position [1970, 728]
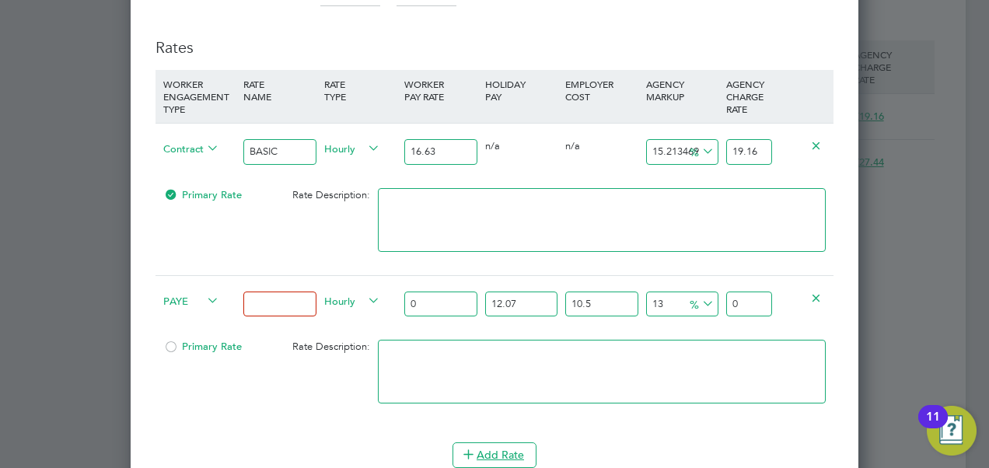
click at [202, 295] on span "PAYE" at bounding box center [191, 299] width 56 height 17
click at [199, 311] on li "Contract" at bounding box center [189, 311] width 62 height 19
click at [278, 302] on input at bounding box center [279, 304] width 72 height 26
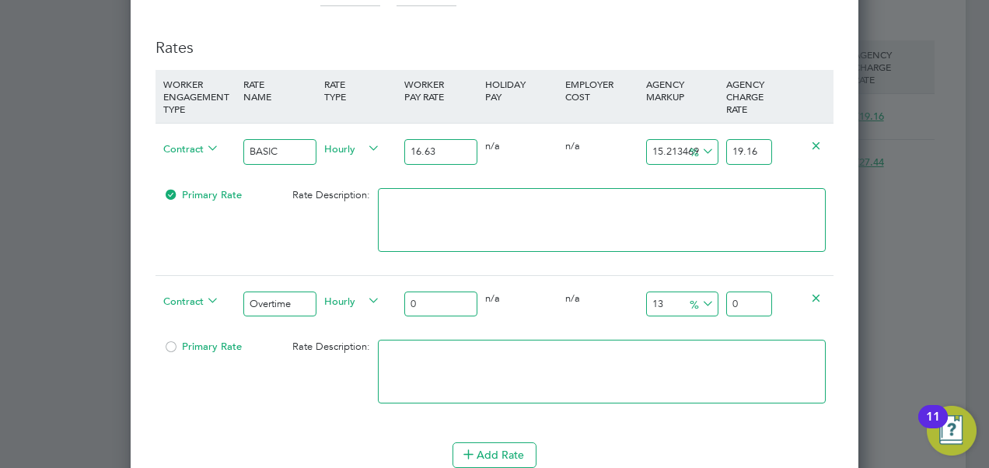
type input "Overtime"
click at [439, 297] on input "0" at bounding box center [440, 304] width 72 height 26
type input "2"
type input "2.26"
type input "24"
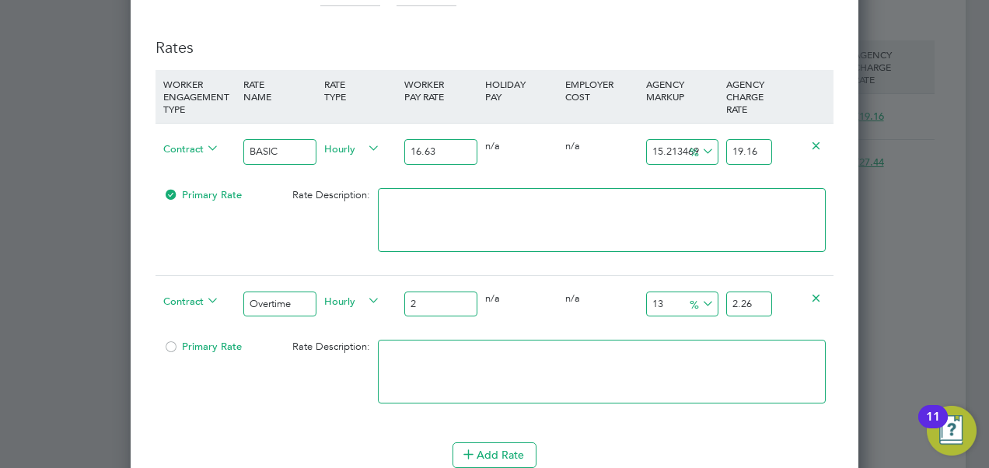
type input "27.12"
type input "24.8"
type input "28.024"
type input "24.84"
type input "28.0692"
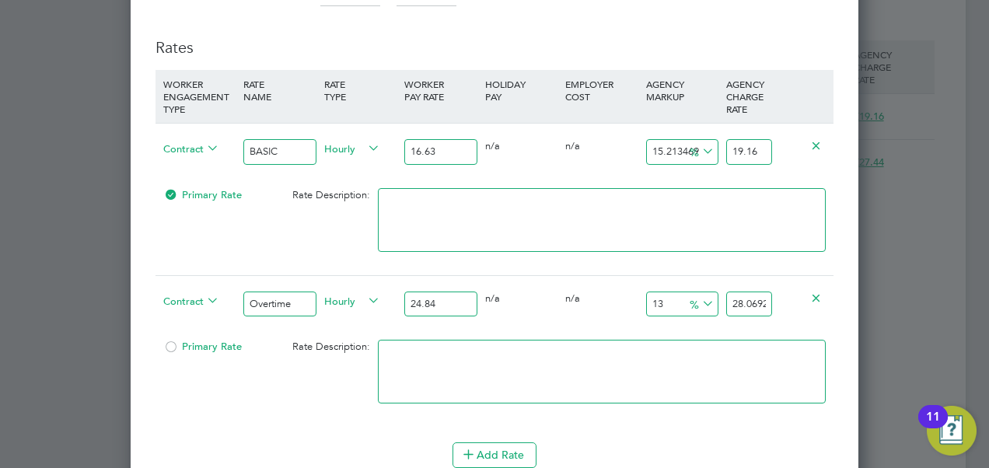
type input "24.84"
click at [763, 291] on input "28.0692" at bounding box center [749, 304] width 46 height 26
drag, startPoint x: 731, startPoint y: 298, endPoint x: 815, endPoint y: 297, distance: 84.0
click at [815, 297] on div "Contract Overtime Hourly 24.84 0 n/a 0 n/a 13 3.2292 % 28.0692" at bounding box center [494, 304] width 678 height 58
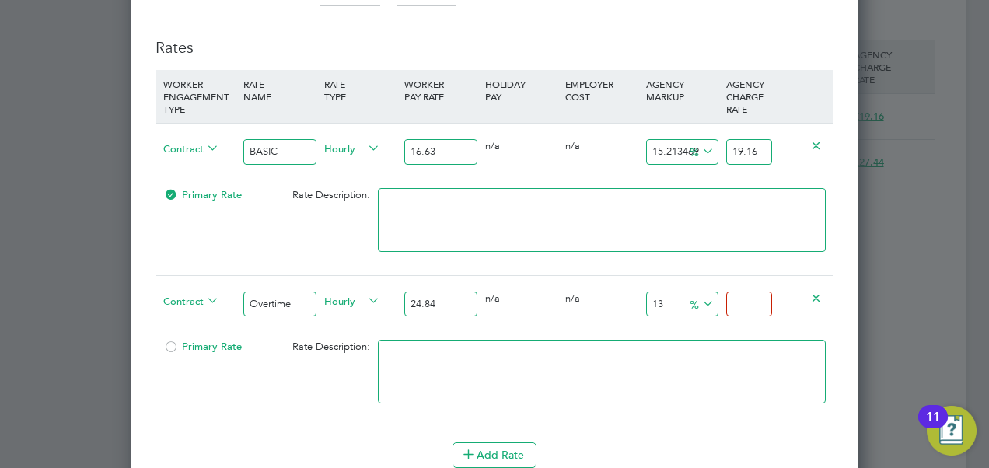
scroll to position [0, 0]
type input "2"
type input "8.695652173913043"
type input "27"
type input "10.305958132045088"
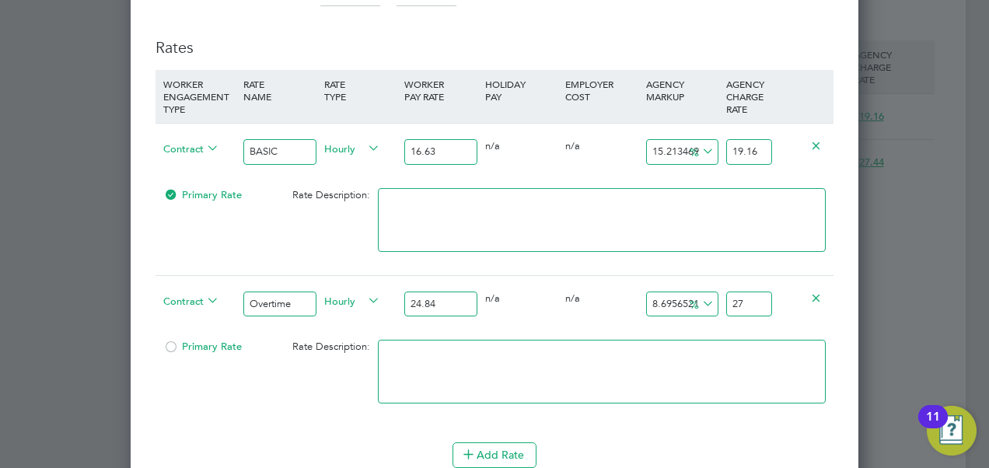
type input "27.4"
type input "10.466988727858293"
type input "27.44"
click at [722, 442] on div "Add Rate" at bounding box center [494, 454] width 678 height 25
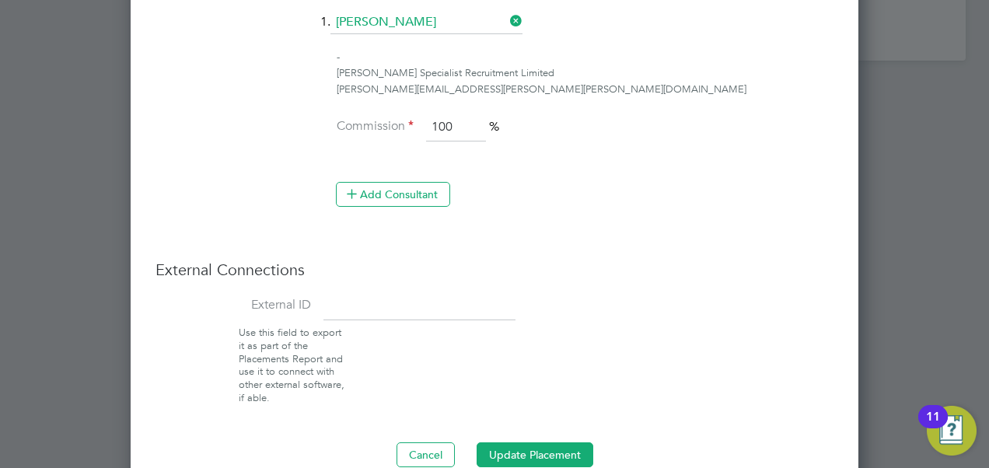
scroll to position [1560, 0]
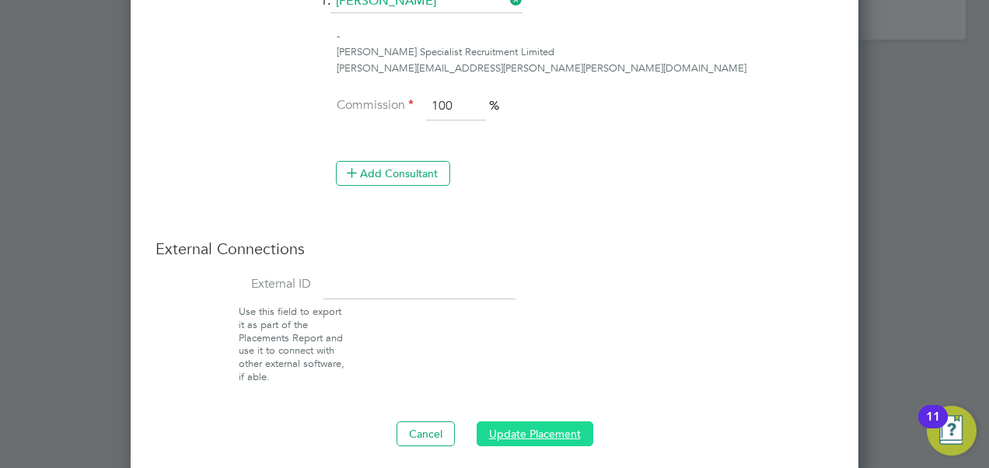
click at [546, 428] on button "Update Placement" at bounding box center [534, 433] width 117 height 25
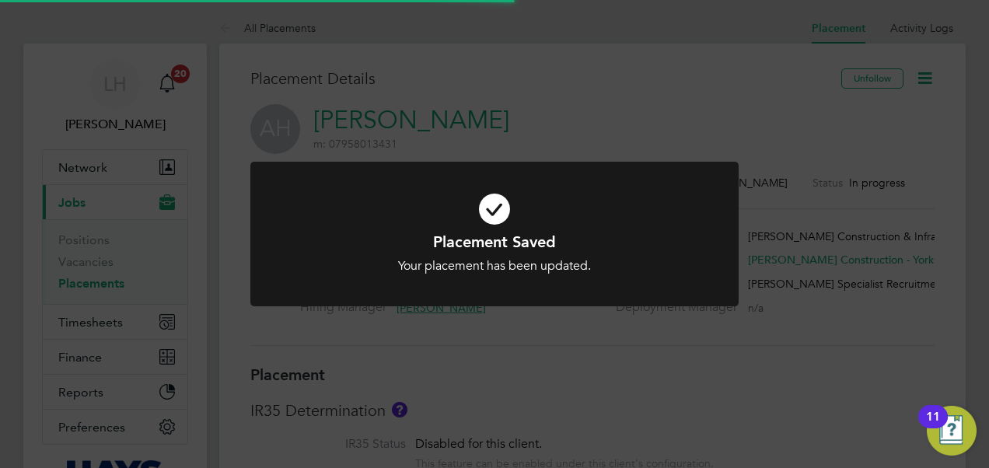
scroll to position [46, 109]
click at [550, 379] on div "Placement Saved Your placement has been updated. Cancel Okay" at bounding box center [494, 234] width 989 height 468
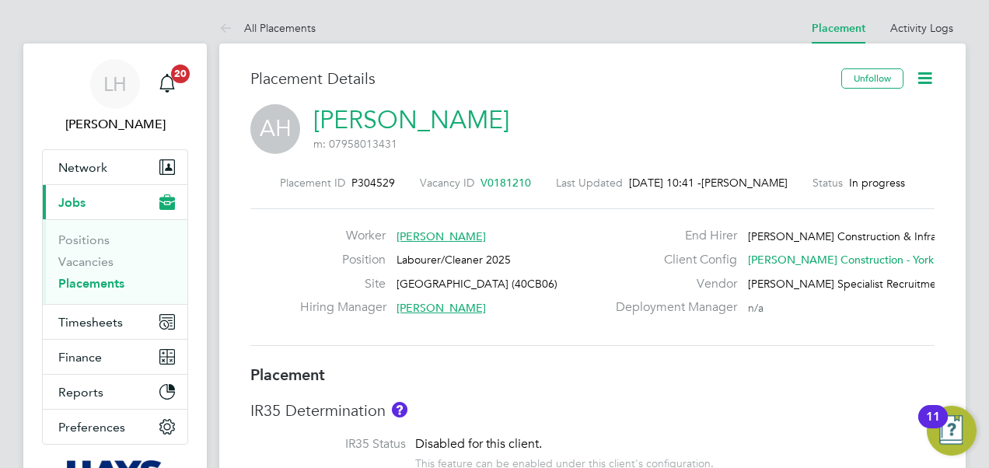
click at [421, 115] on link "[PERSON_NAME]" at bounding box center [411, 120] width 196 height 30
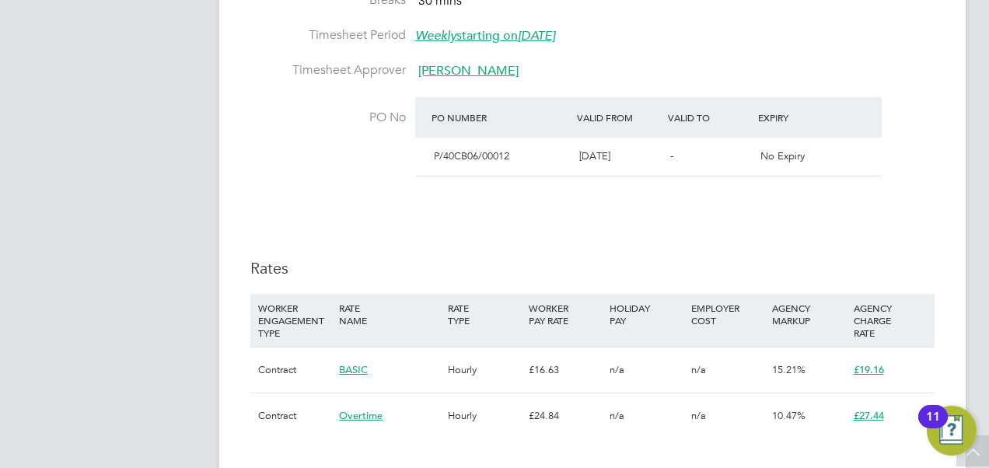
scroll to position [914, 0]
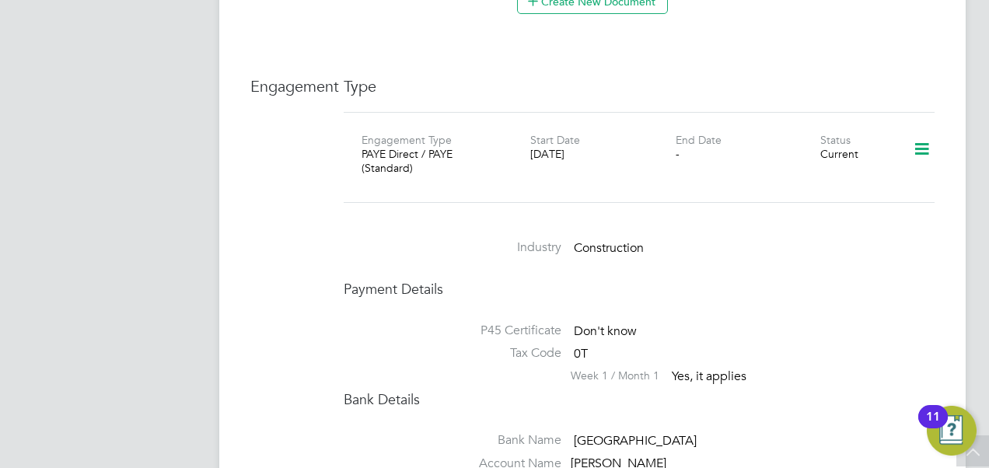
scroll to position [1074, 0]
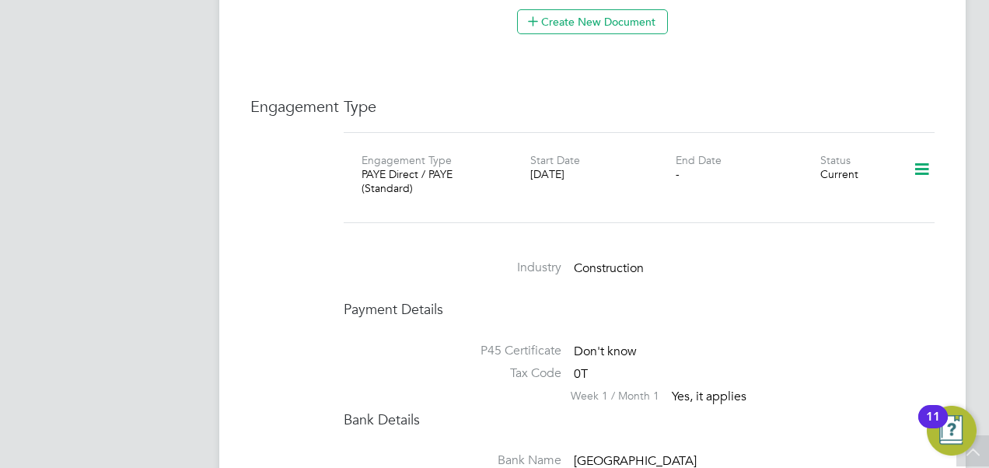
click at [925, 152] on icon at bounding box center [921, 170] width 27 height 36
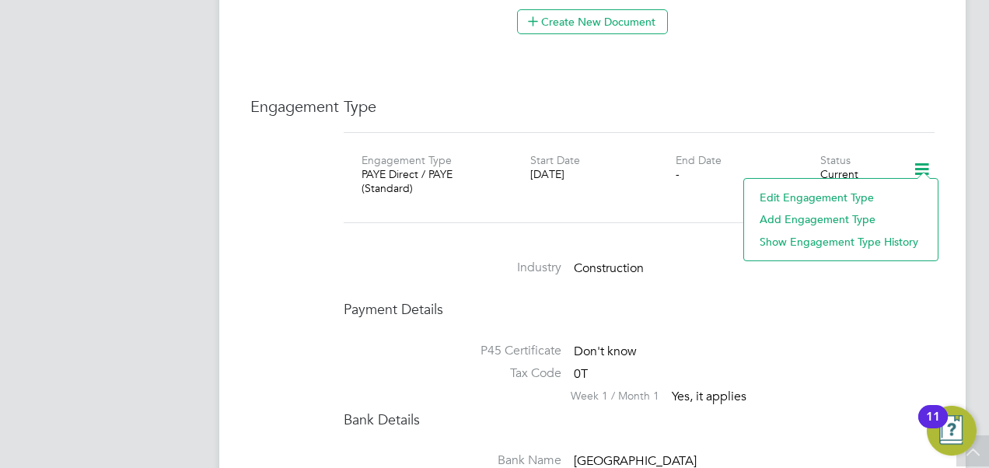
click at [803, 196] on li "Edit Engagement Type" at bounding box center [841, 198] width 178 height 22
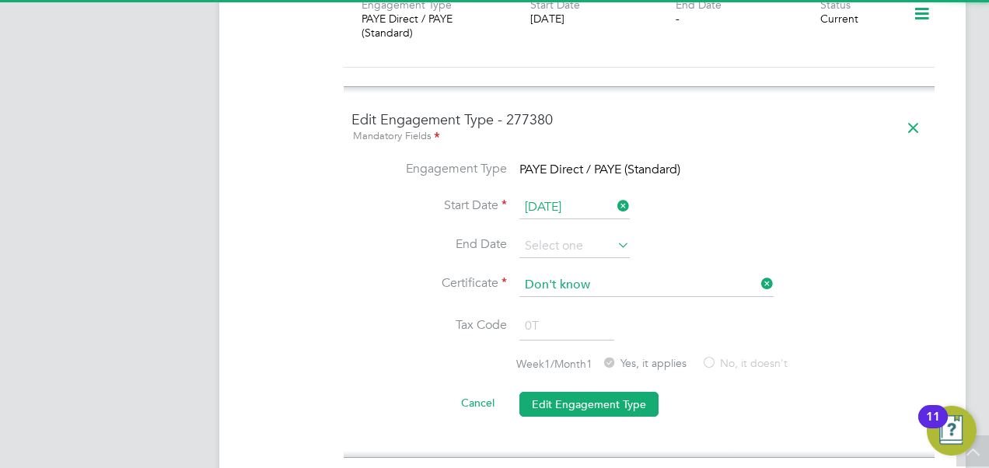
scroll to position [1230, 0]
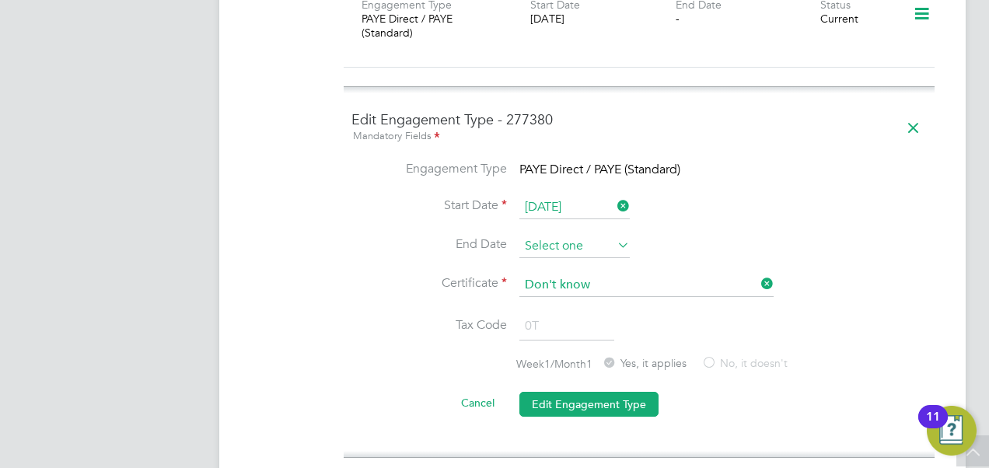
click at [594, 235] on input at bounding box center [574, 246] width 110 height 23
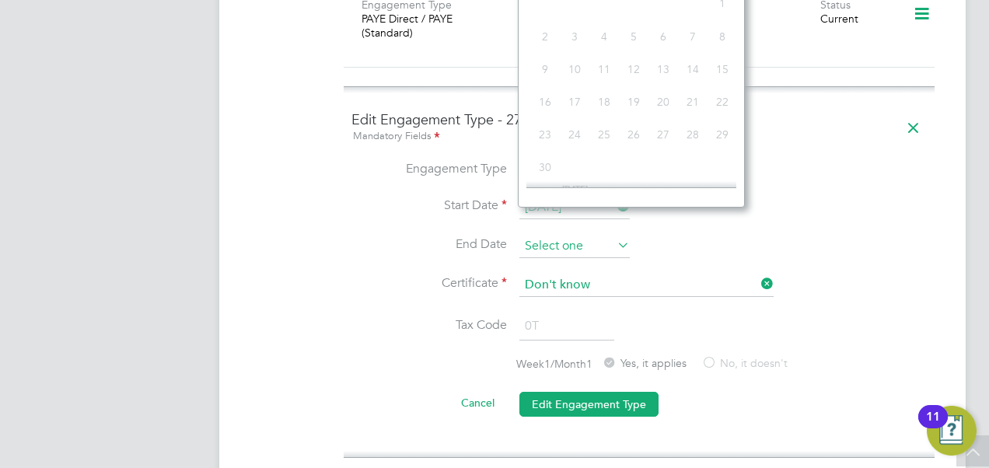
scroll to position [600, 0]
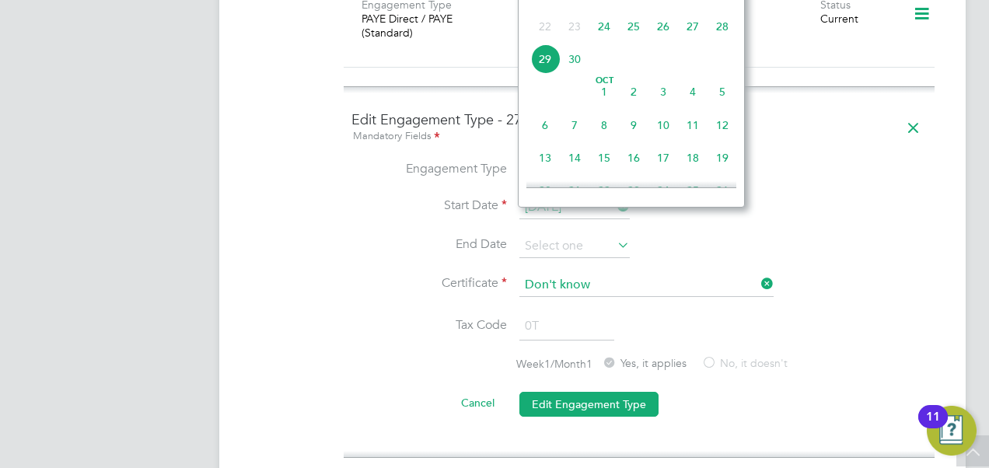
click at [723, 36] on span "28" at bounding box center [722, 27] width 30 height 30
type input "[DATE]"
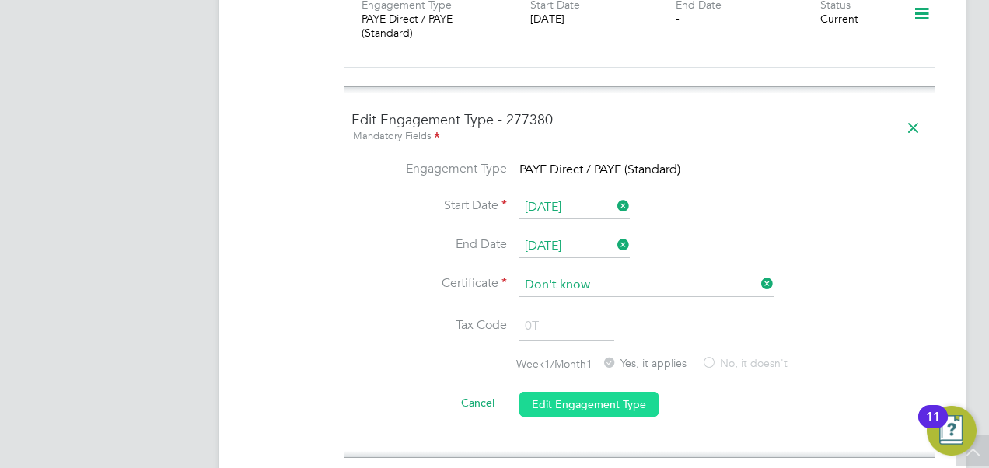
click at [609, 392] on button "Edit Engagement Type" at bounding box center [588, 404] width 139 height 25
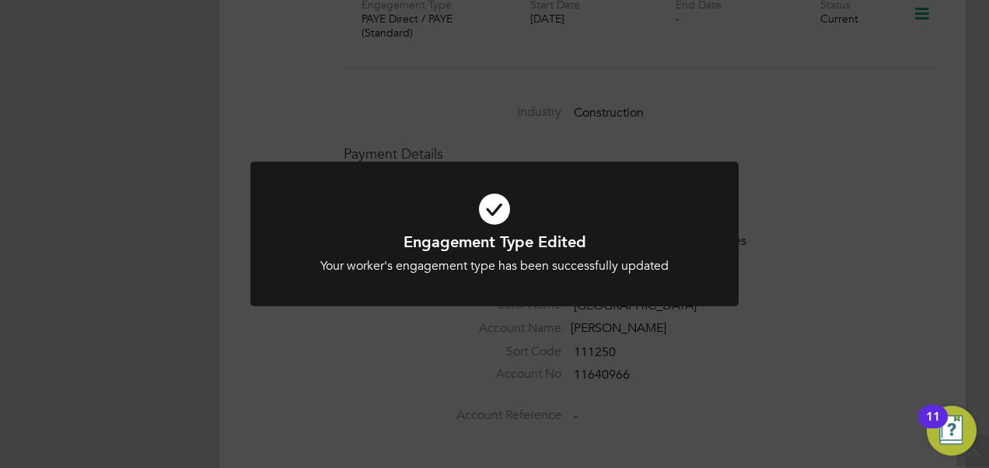
click at [800, 322] on div "Engagement Type Edited Your worker's engagement type has been successfully upda…" at bounding box center [494, 234] width 989 height 468
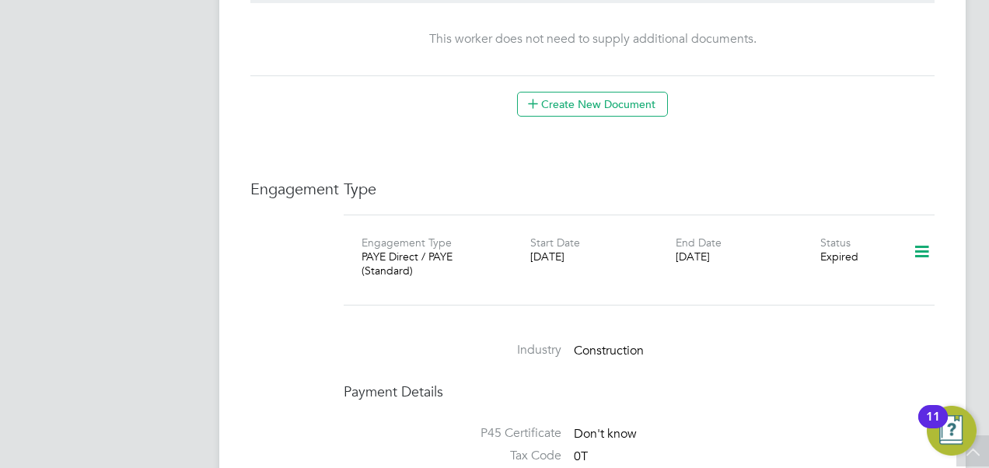
scroll to position [919, 0]
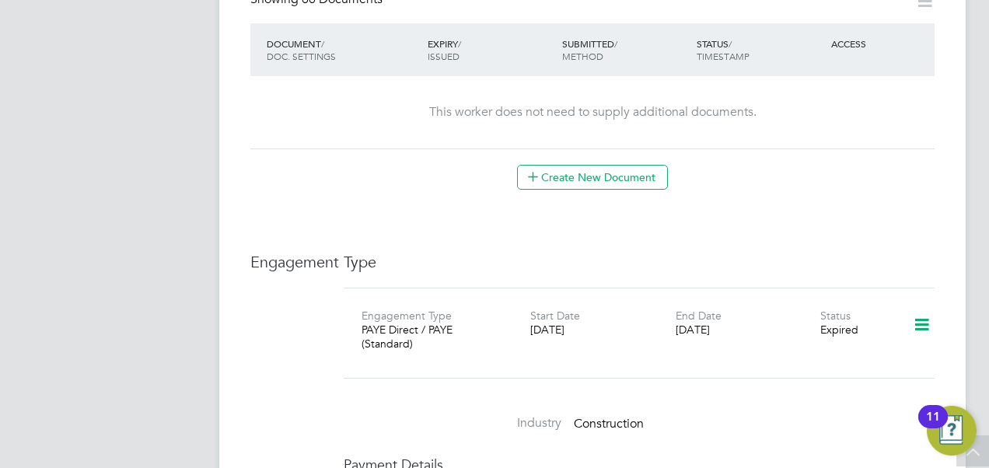
click at [914, 307] on icon at bounding box center [921, 325] width 27 height 36
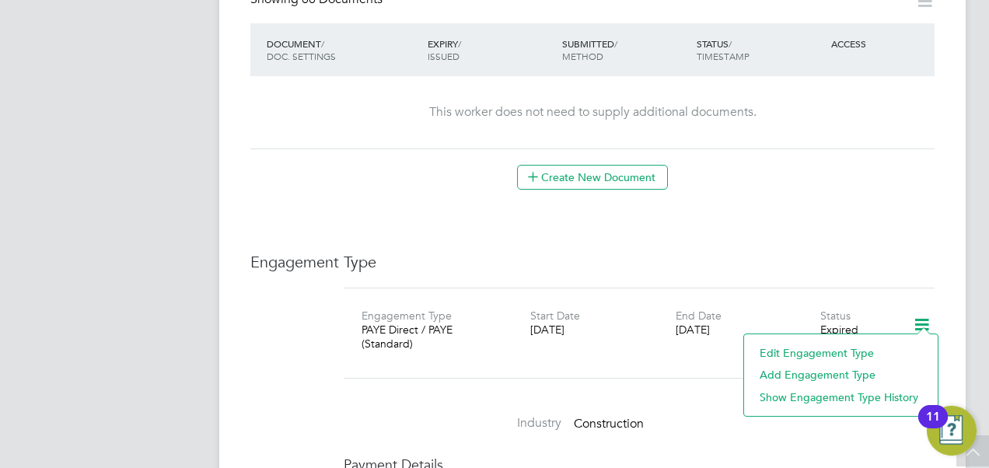
click at [836, 373] on li "Add Engagement Type" at bounding box center [841, 375] width 178 height 22
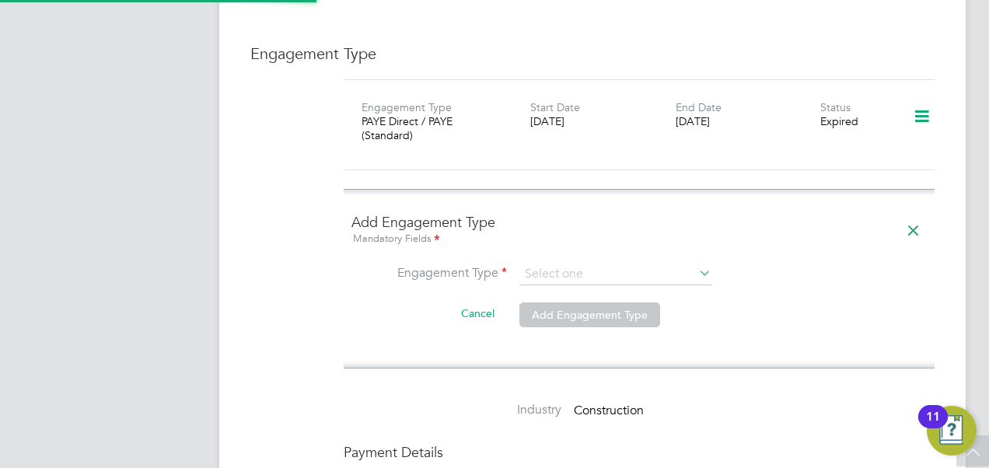
scroll to position [1152, 0]
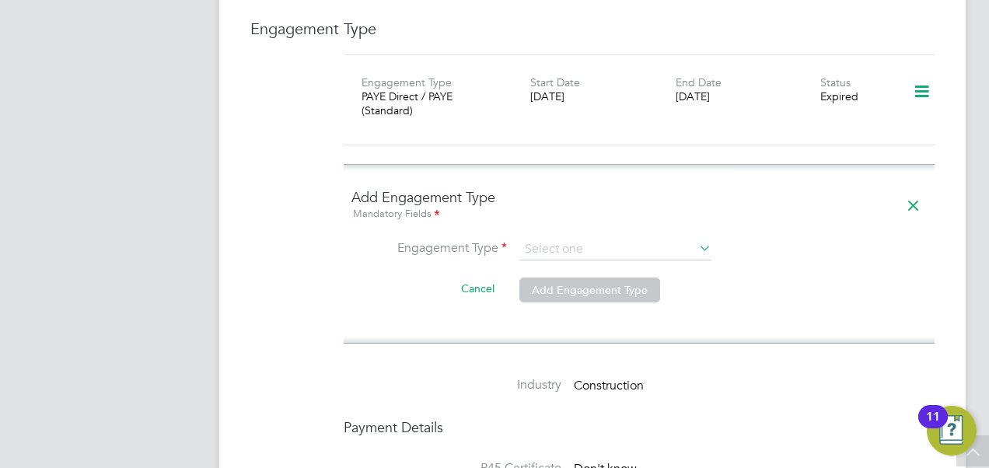
click at [630, 211] on ng-form "Add Engagement Type Mandatory Fields Engagement Type Cancel Add Engagement Type" at bounding box center [638, 254] width 575 height 132
click at [628, 239] on input at bounding box center [615, 250] width 192 height 22
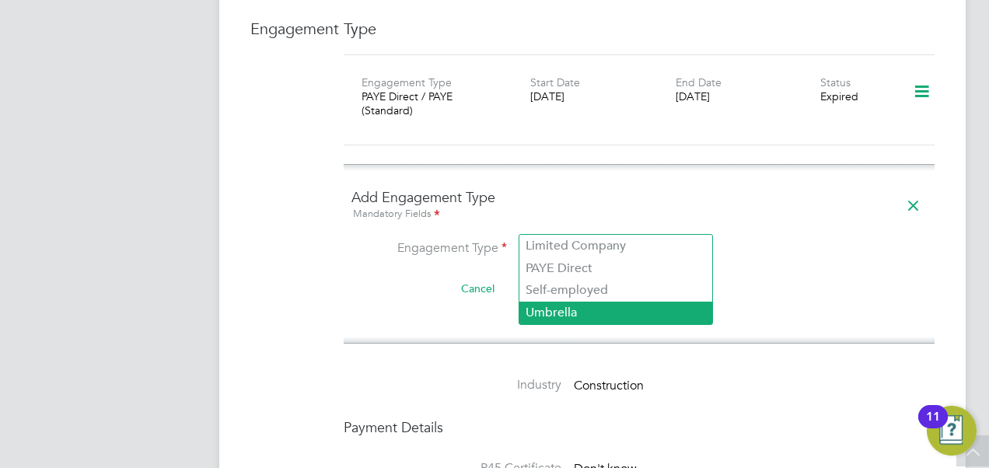
click at [595, 307] on li "Umbrella" at bounding box center [615, 313] width 193 height 23
type input "Umbrella"
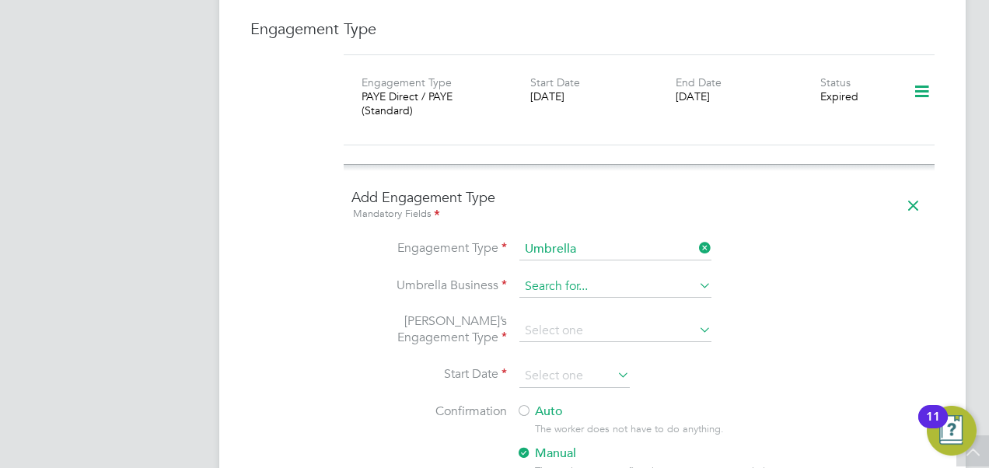
click at [655, 276] on input at bounding box center [615, 287] width 192 height 22
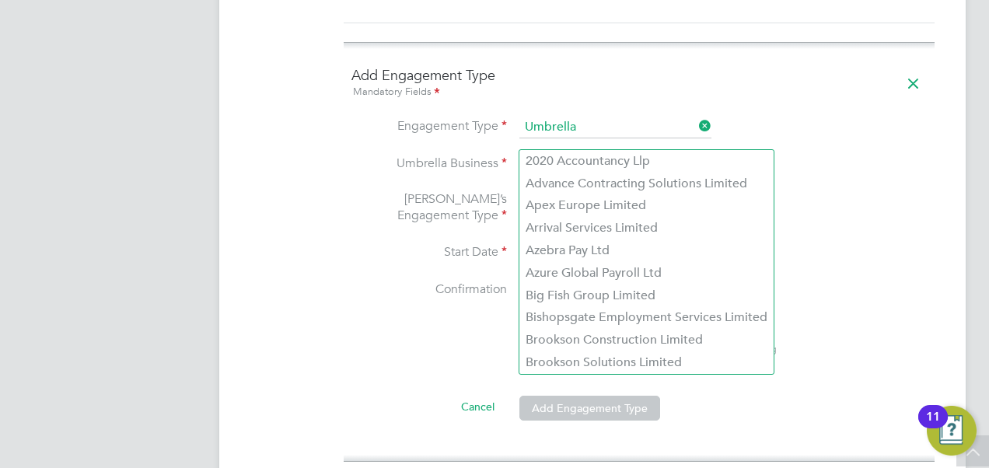
scroll to position [1230, 0]
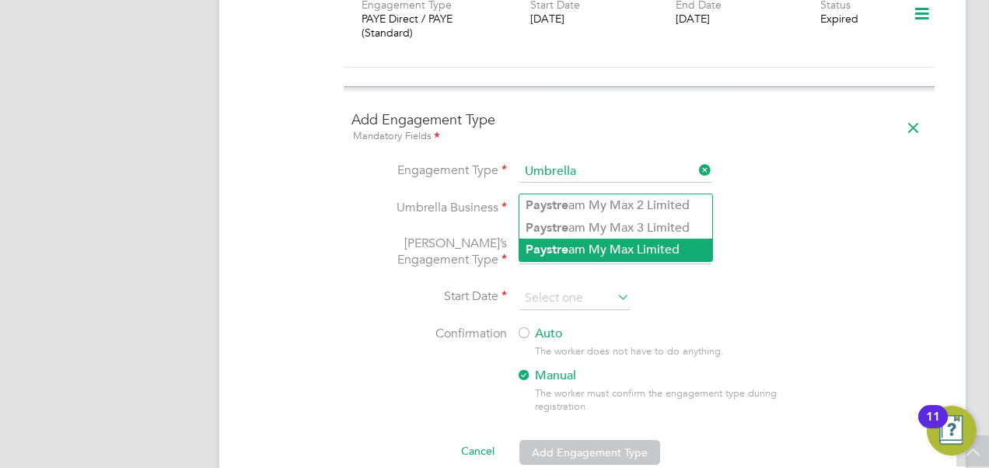
click at [667, 253] on li "Paystre am My Max Limited" at bounding box center [615, 250] width 193 height 23
type input "Paystream My Max Limited"
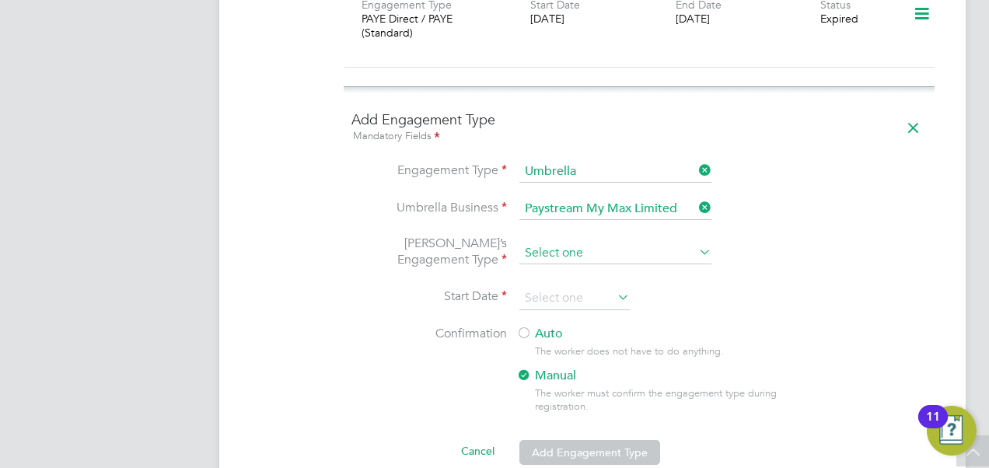
click at [659, 243] on input at bounding box center [615, 254] width 192 height 22
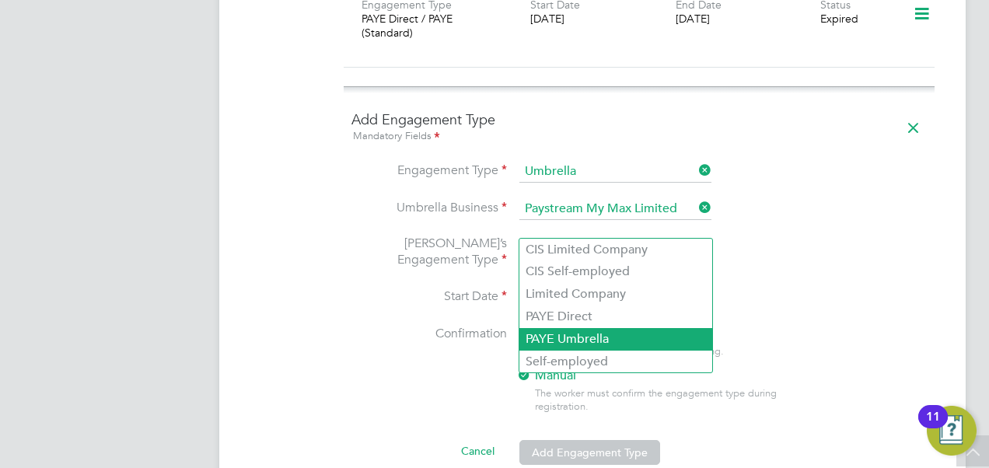
click at [620, 340] on li "PAYE Umbrella" at bounding box center [615, 339] width 193 height 23
type input "PAYE Umbrella"
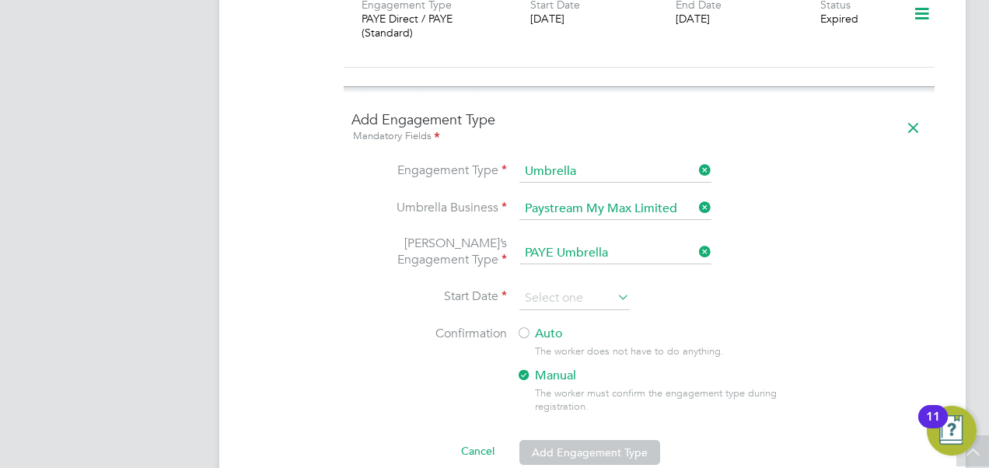
click at [614, 286] on icon at bounding box center [614, 297] width 0 height 22
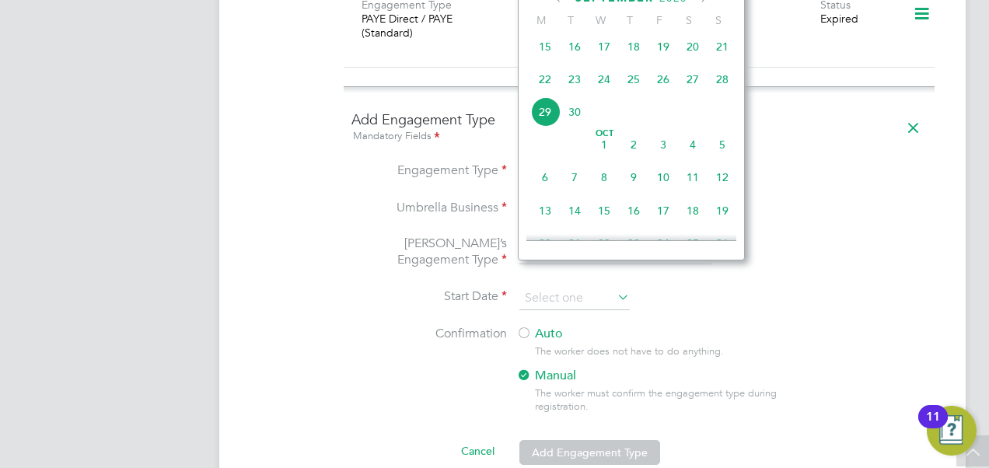
click at [606, 89] on span "24" at bounding box center [604, 80] width 30 height 30
type input "[DATE]"
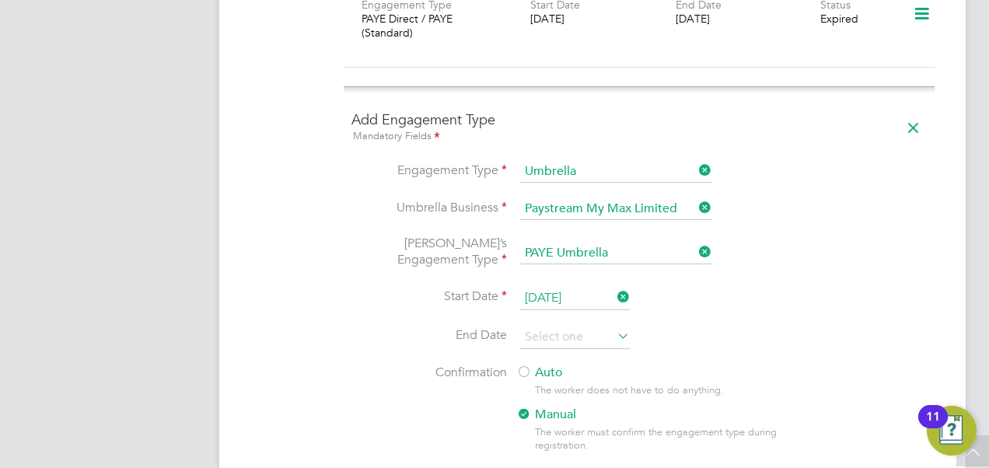
click at [614, 286] on icon at bounding box center [614, 297] width 0 height 22
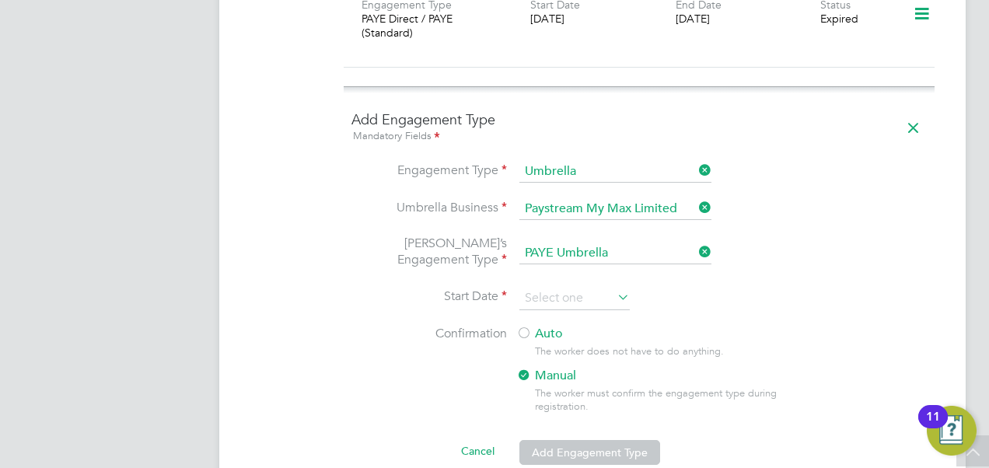
click at [917, 110] on icon at bounding box center [912, 128] width 27 height 36
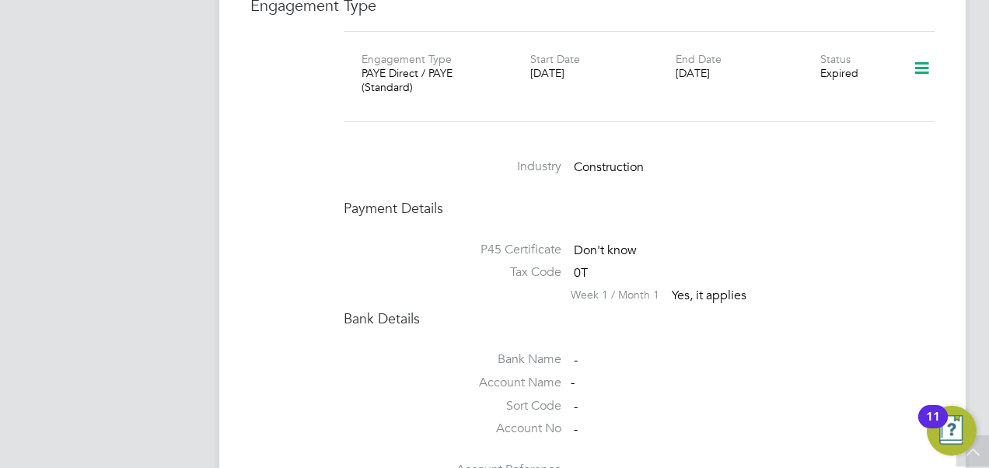
scroll to position [1074, 0]
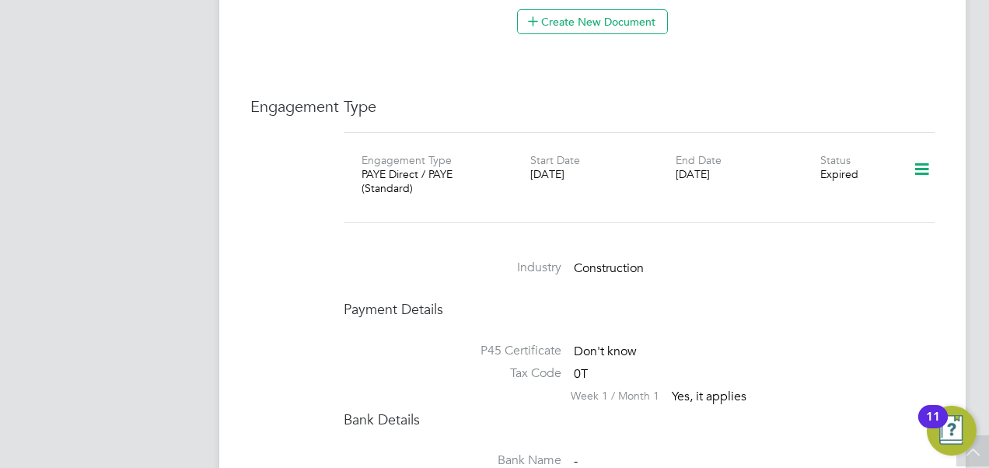
click at [927, 152] on icon at bounding box center [921, 170] width 27 height 36
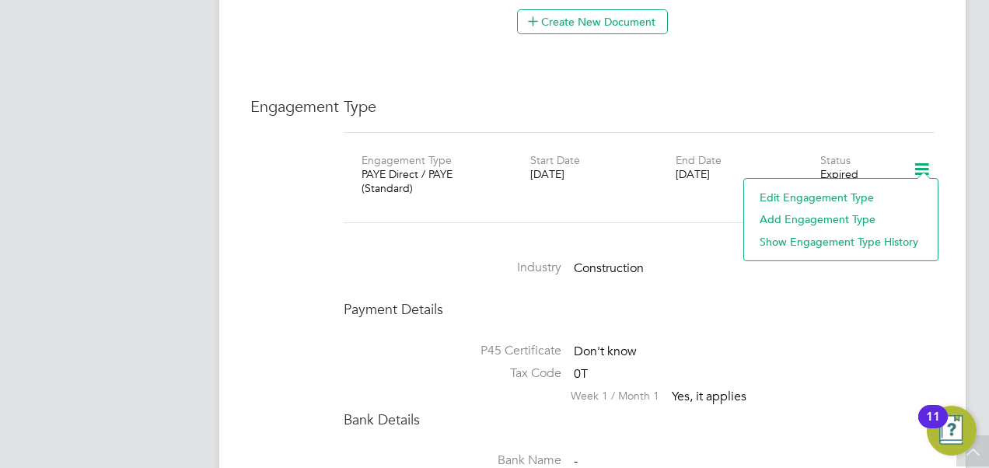
click at [832, 187] on li "Edit Engagement Type" at bounding box center [841, 198] width 178 height 22
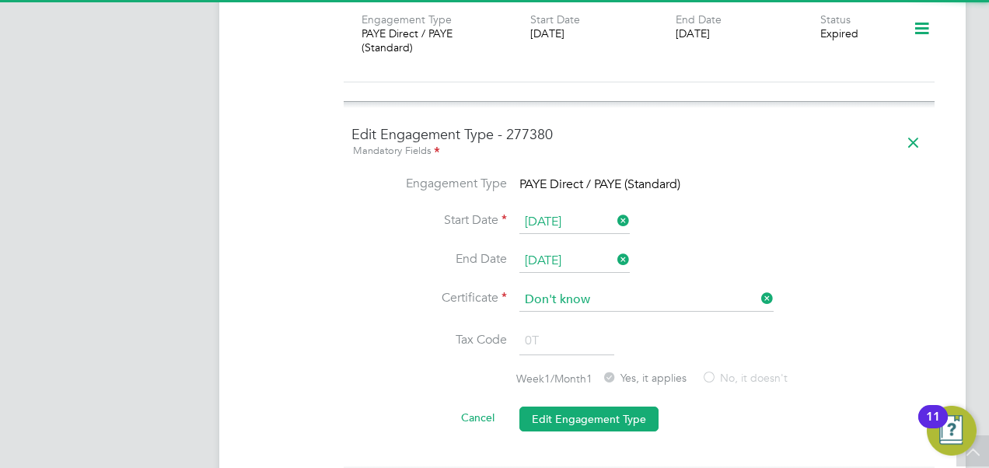
scroll to position [1230, 0]
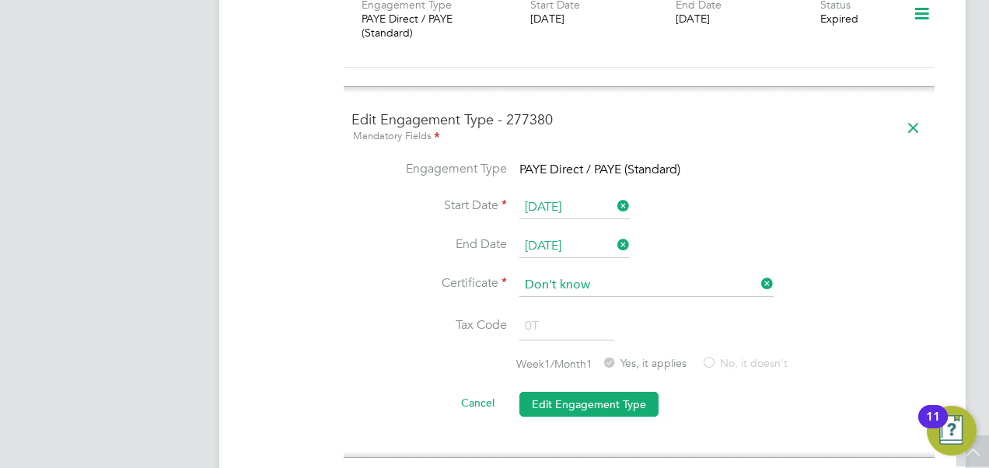
click at [580, 235] on input "[DATE]" at bounding box center [574, 246] width 110 height 23
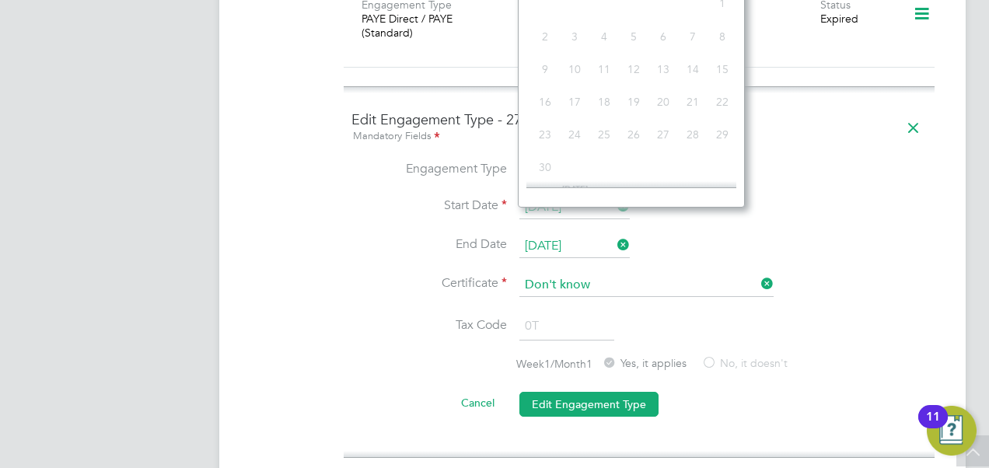
scroll to position [567, 0]
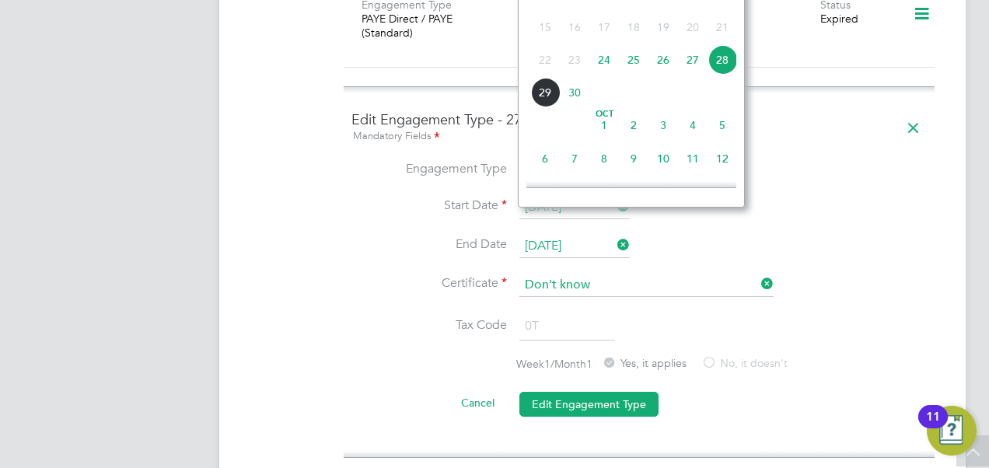
click at [808, 196] on li "Start Date [DATE]" at bounding box center [638, 215] width 575 height 39
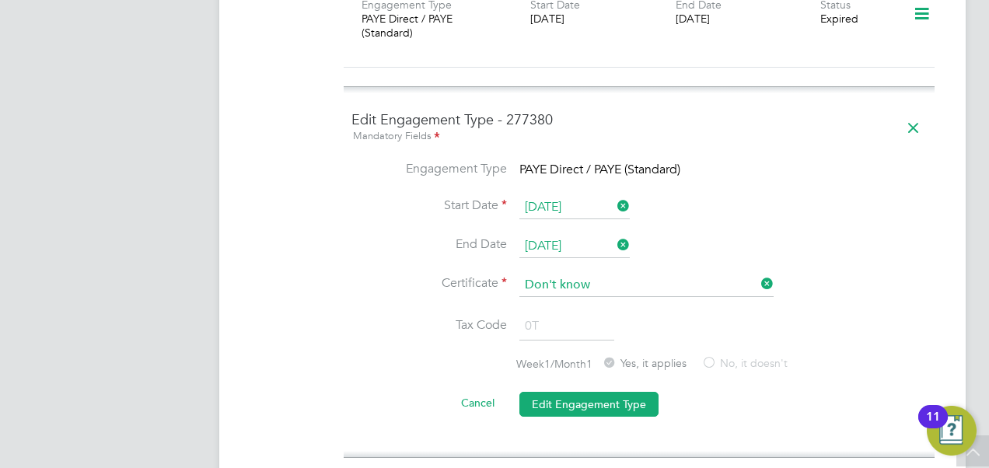
click at [584, 196] on input "[DATE]" at bounding box center [574, 207] width 110 height 23
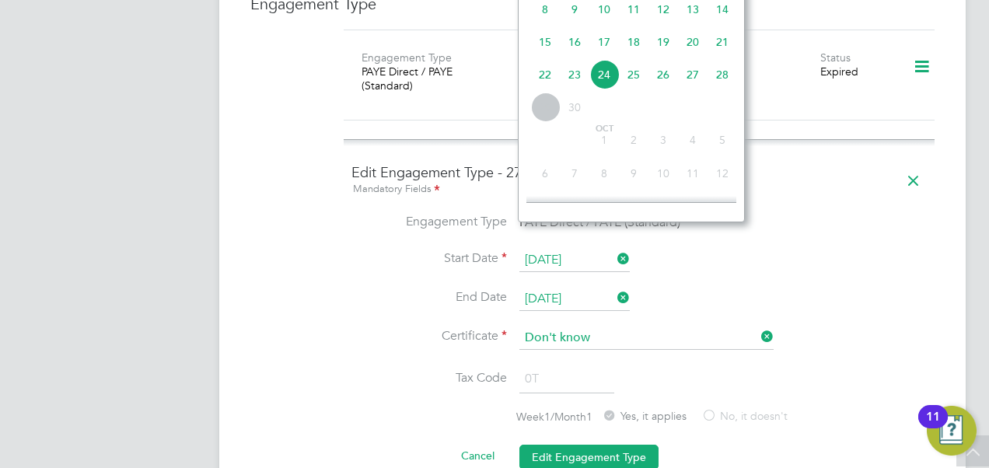
scroll to position [1152, 0]
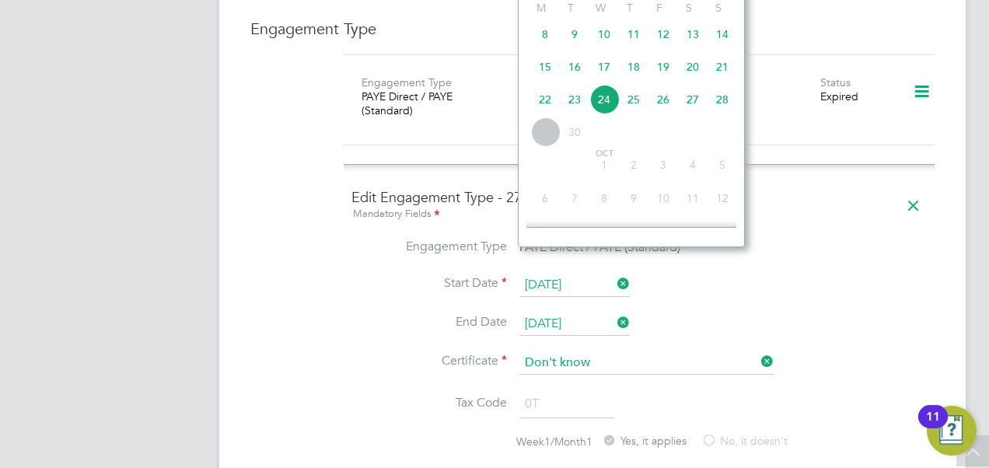
click at [578, 109] on span "23" at bounding box center [575, 100] width 30 height 30
type input "[DATE]"
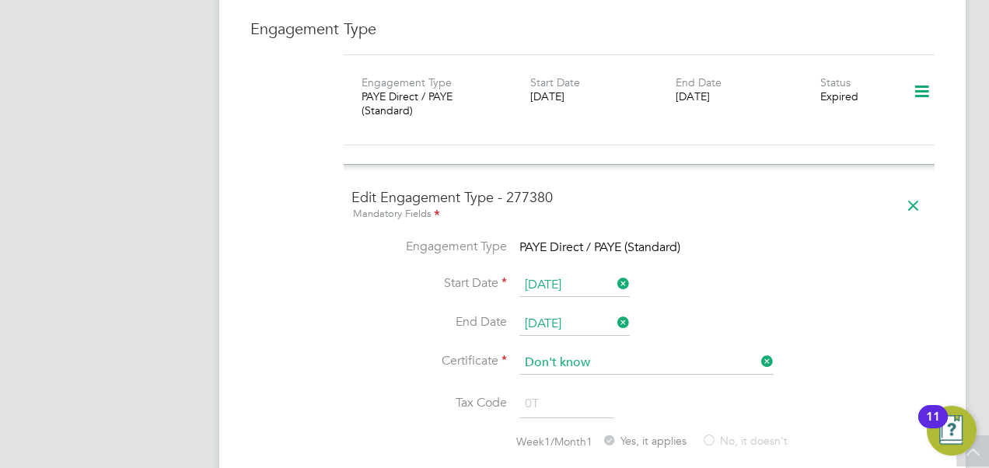
scroll to position [1230, 0]
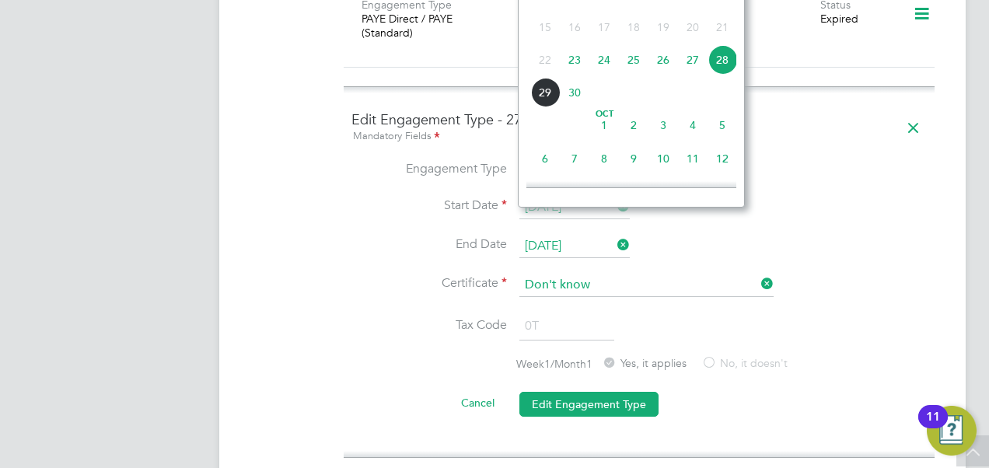
click at [583, 235] on input "[DATE]" at bounding box center [574, 246] width 110 height 23
click at [577, 69] on span "23" at bounding box center [575, 60] width 30 height 30
type input "[DATE]"
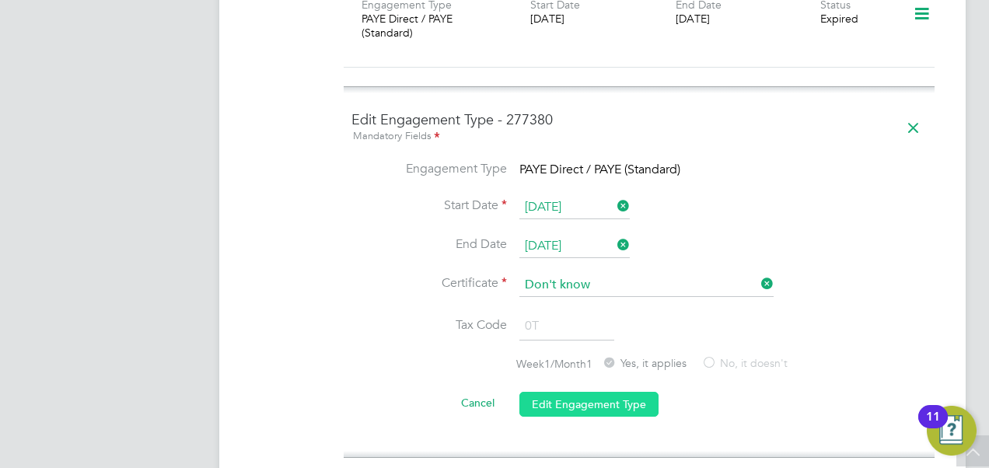
click at [614, 392] on button "Edit Engagement Type" at bounding box center [588, 404] width 139 height 25
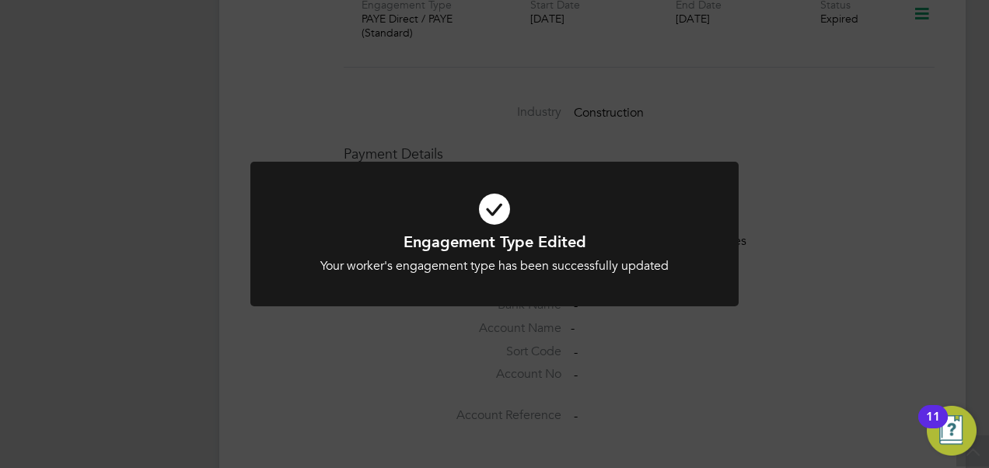
click at [873, 302] on div "Engagement Type Edited Your worker's engagement type has been successfully upda…" at bounding box center [494, 234] width 989 height 468
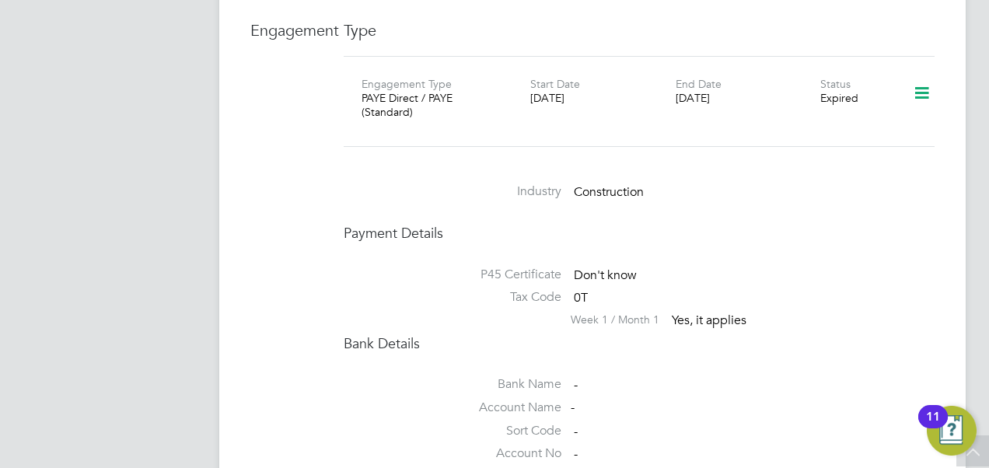
scroll to position [1074, 0]
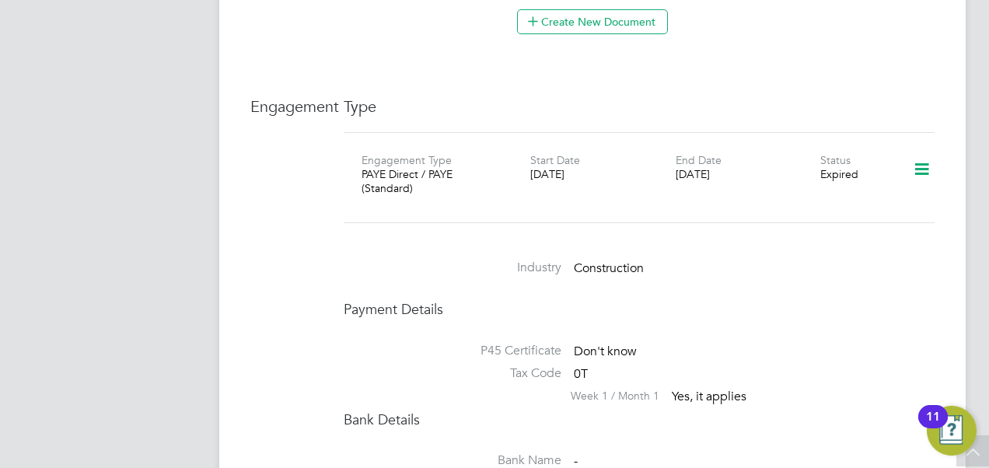
click at [913, 155] on icon at bounding box center [921, 170] width 27 height 36
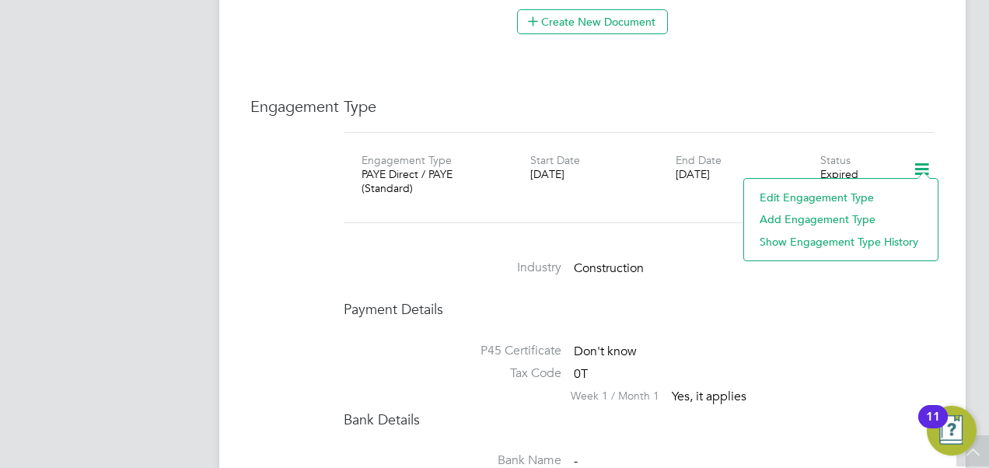
click at [824, 216] on li "Add Engagement Type" at bounding box center [841, 219] width 178 height 22
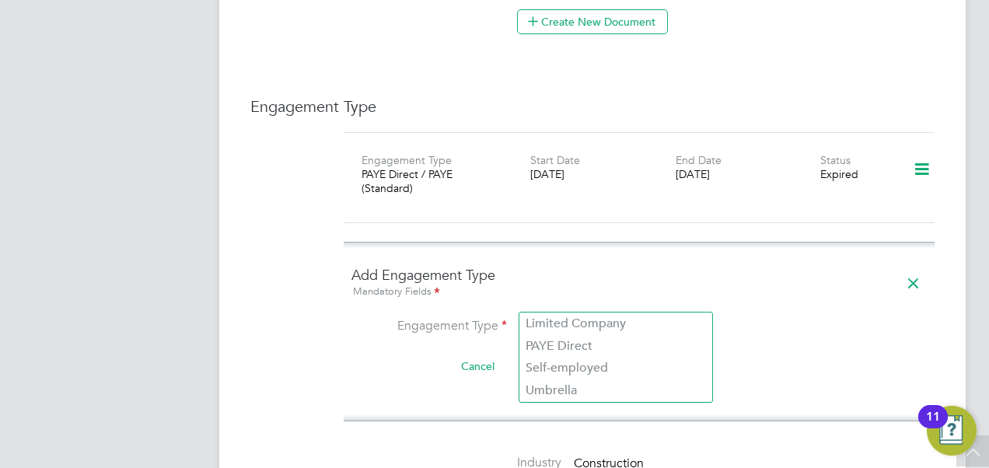
click at [608, 316] on input at bounding box center [615, 327] width 192 height 22
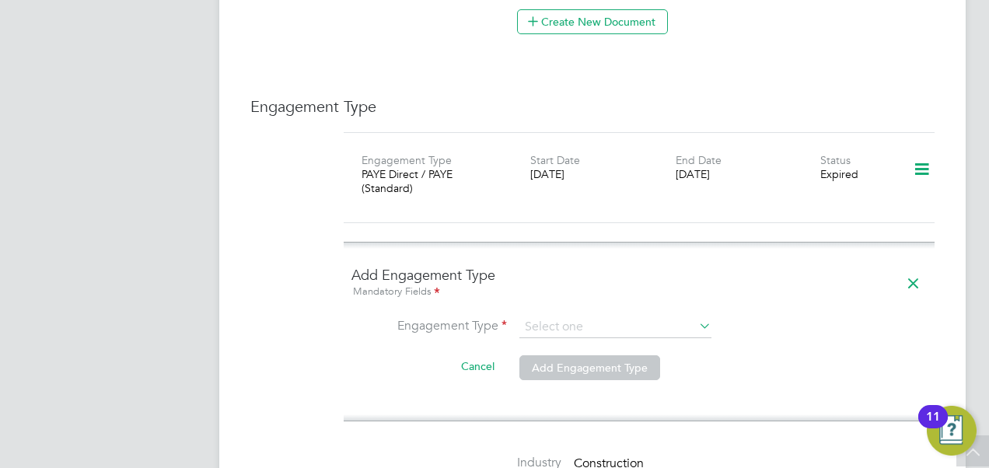
click at [574, 389] on li "Umbrella" at bounding box center [615, 390] width 193 height 23
type input "Umbrella"
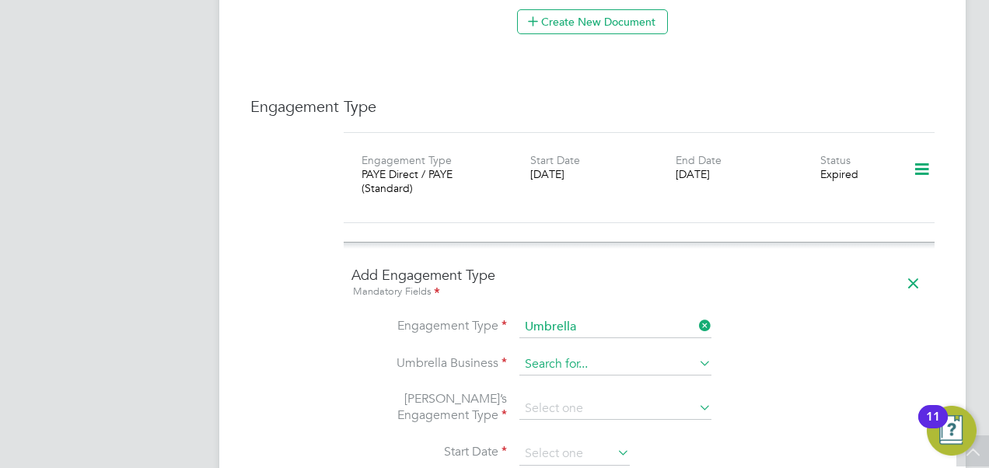
click at [599, 354] on input at bounding box center [615, 365] width 192 height 22
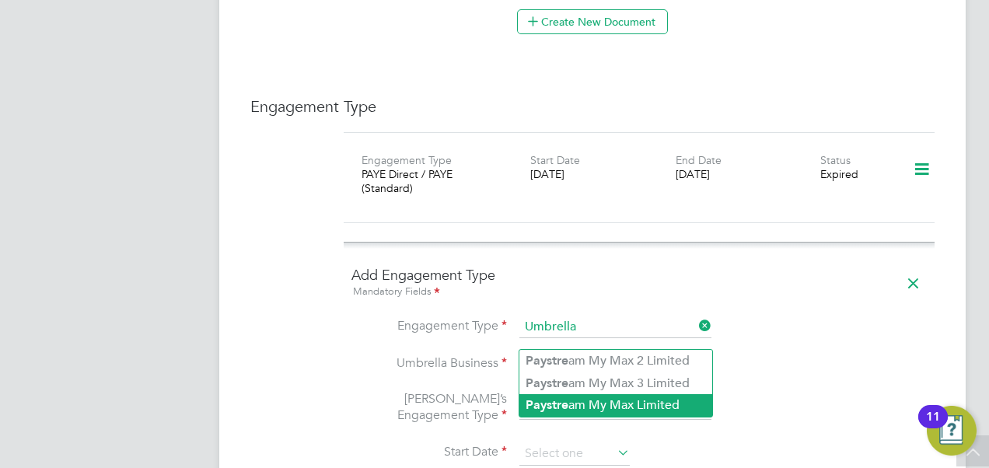
click at [613, 403] on li "Paystre am My Max Limited" at bounding box center [615, 405] width 193 height 23
type input "Paystream My Max Limited"
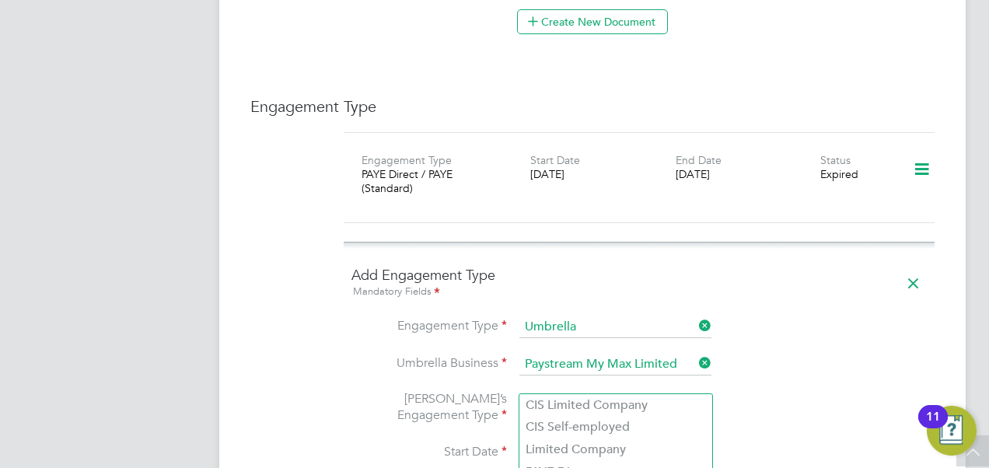
click at [610, 398] on input at bounding box center [615, 409] width 192 height 22
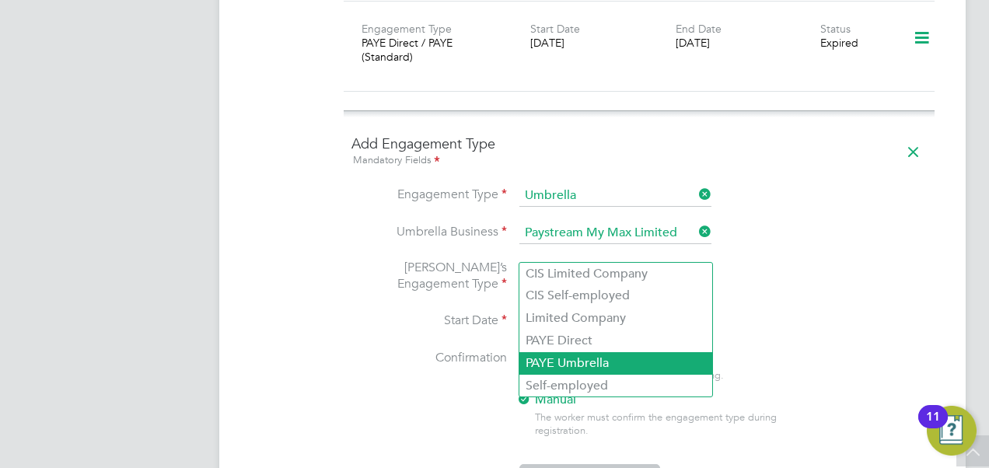
scroll to position [1230, 0]
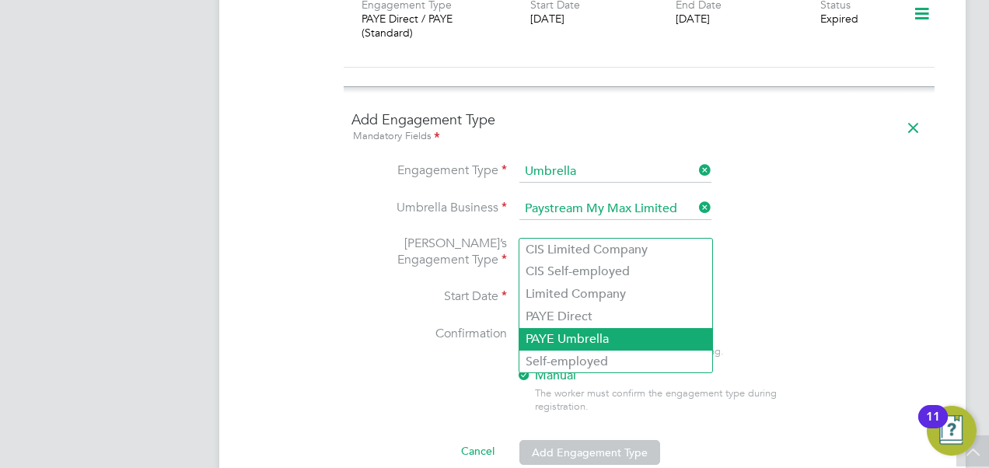
click at [617, 331] on li "PAYE Umbrella" at bounding box center [615, 339] width 193 height 23
type input "PAYE Umbrella"
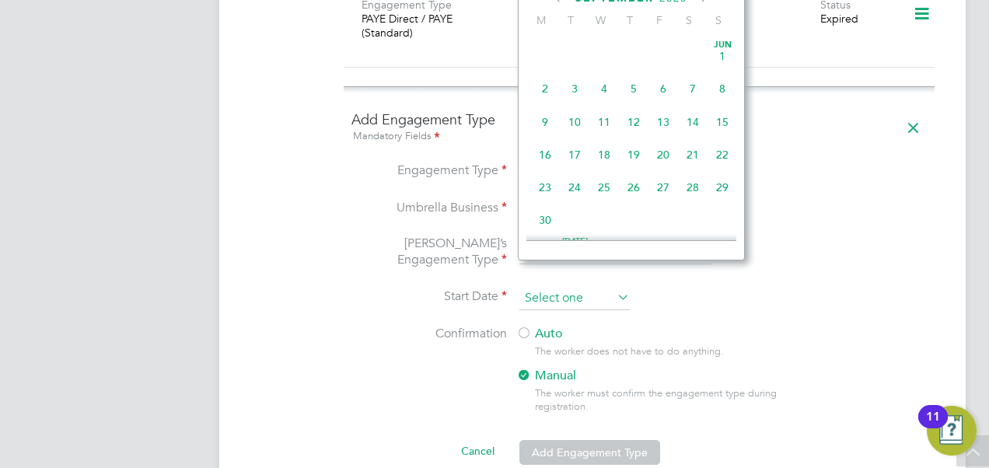
click at [553, 287] on input at bounding box center [574, 298] width 110 height 23
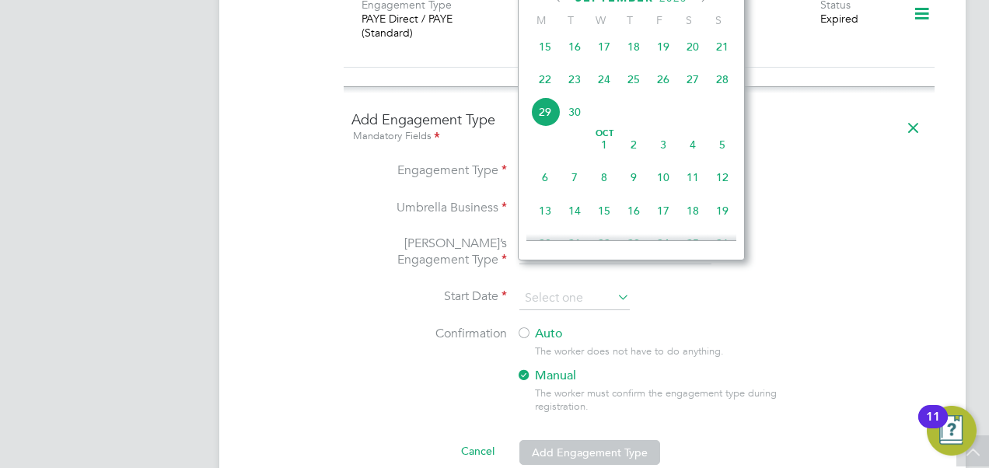
click at [598, 85] on span "24" at bounding box center [604, 80] width 30 height 30
type input "[DATE]"
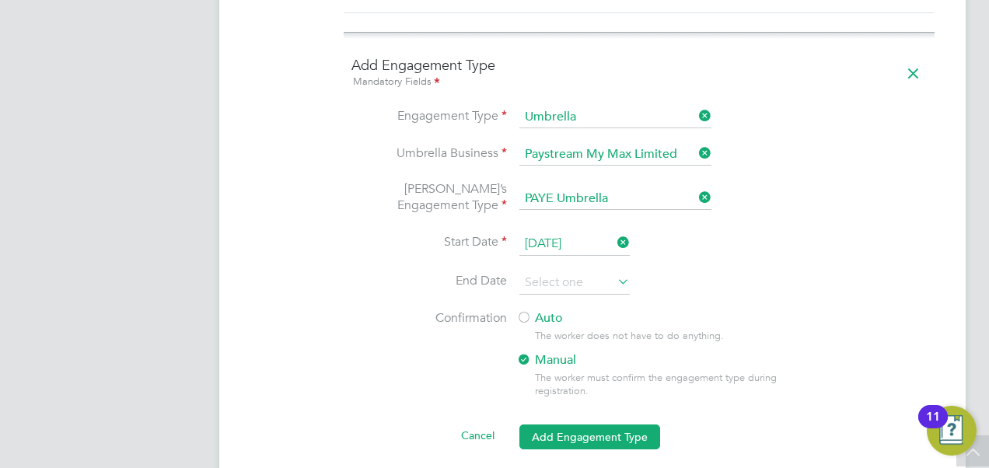
scroll to position [1307, 0]
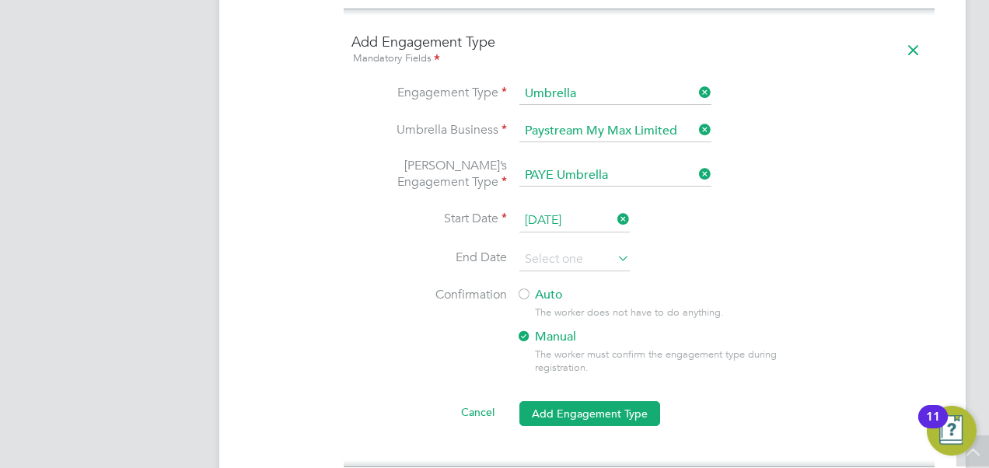
click at [626, 306] on div "The worker does not have to do anything." at bounding box center [671, 312] width 273 height 13
click at [548, 306] on div "The worker does not have to do anything." at bounding box center [671, 312] width 273 height 13
click at [530, 288] on div at bounding box center [524, 296] width 16 height 16
click at [604, 401] on button "Add Engagement Type" at bounding box center [589, 413] width 141 height 25
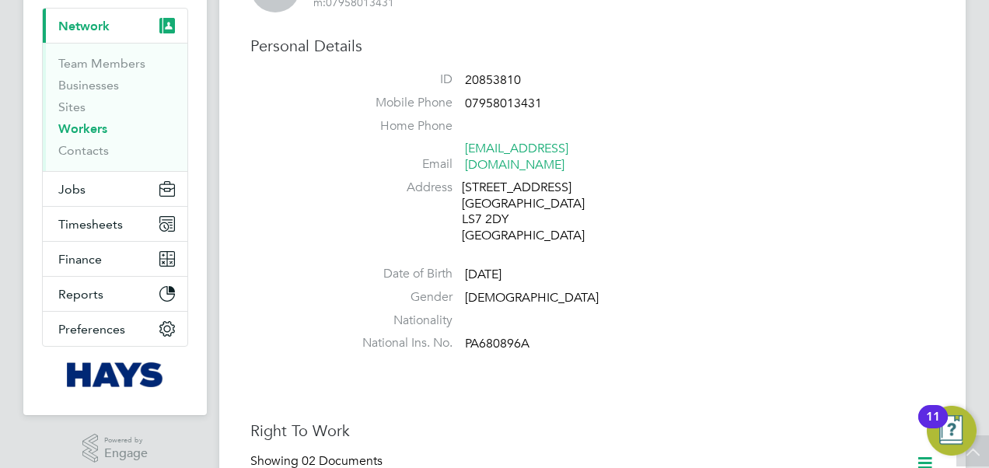
scroll to position [0, 0]
